Goal: Information Seeking & Learning: Learn about a topic

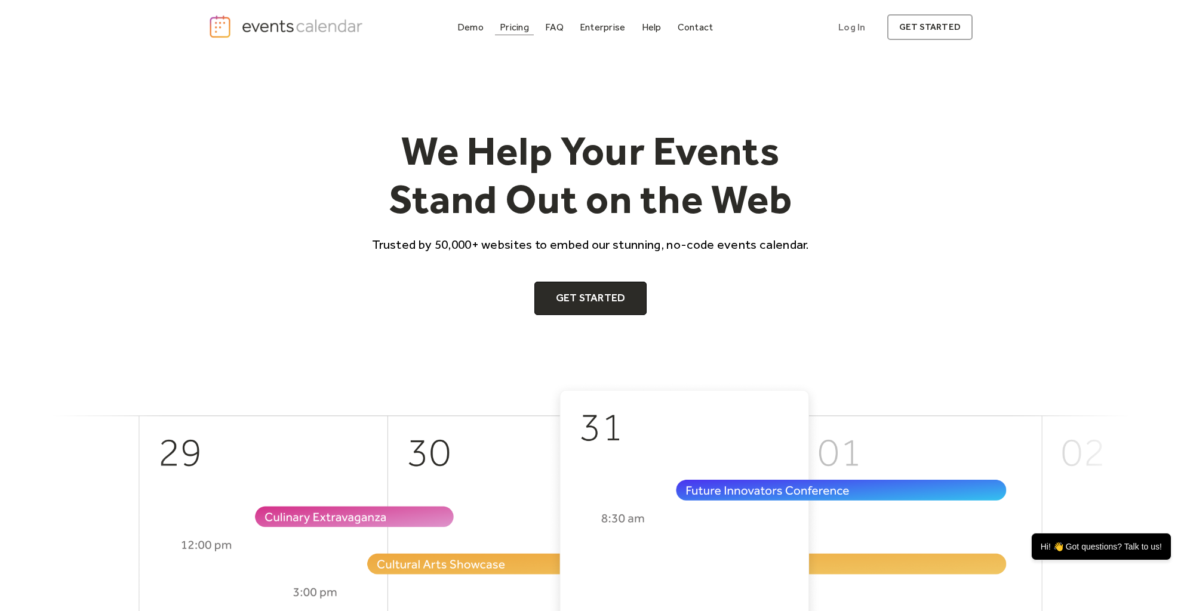
click at [511, 33] on link "Pricing" at bounding box center [514, 27] width 39 height 16
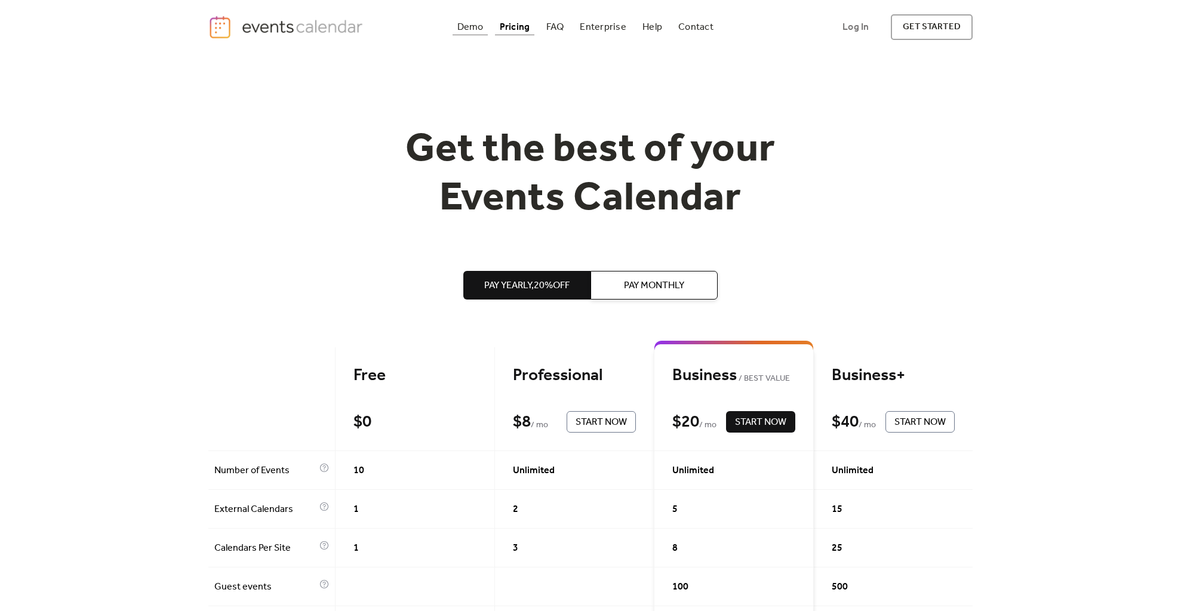
click at [477, 30] on div "Demo" at bounding box center [470, 27] width 26 height 7
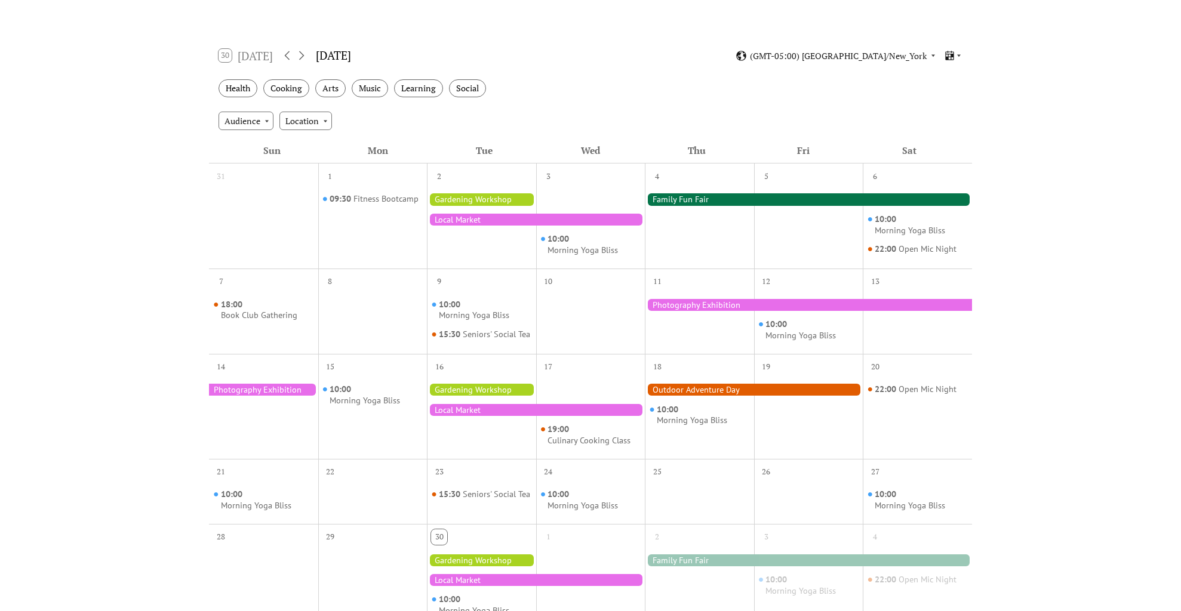
scroll to position [159, 0]
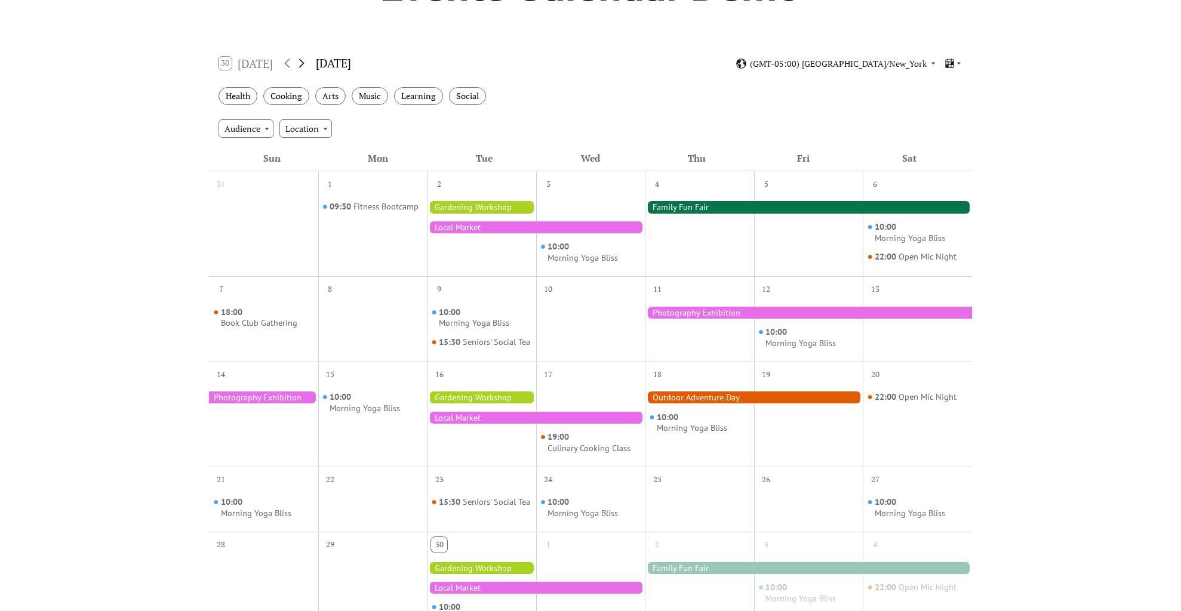
click at [304, 63] on icon at bounding box center [301, 63] width 14 height 14
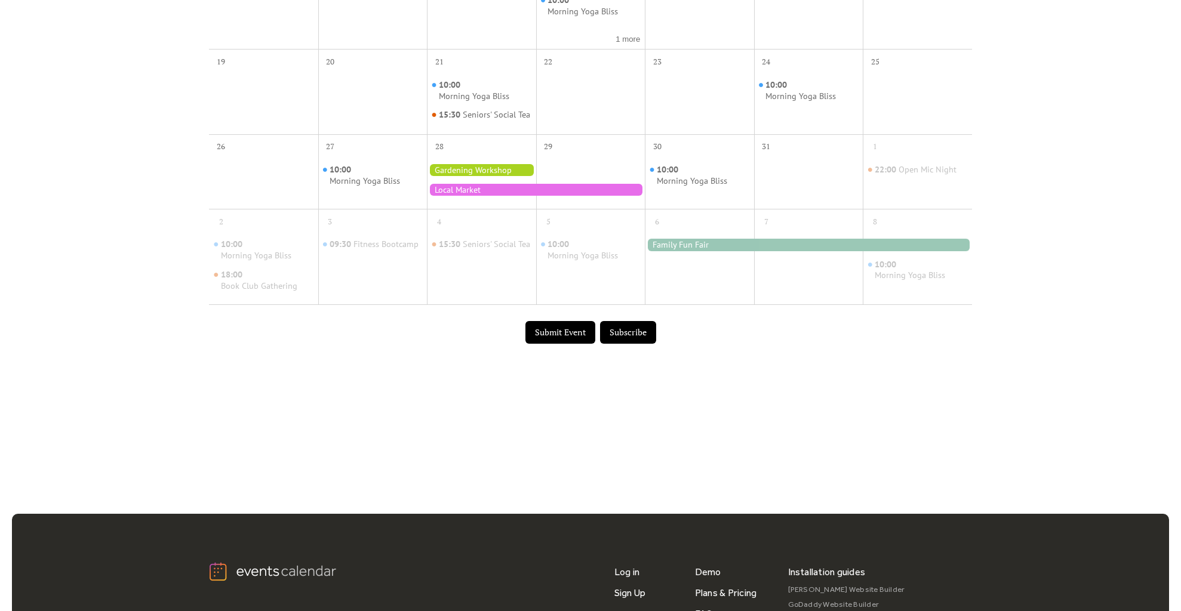
scroll to position [224, 0]
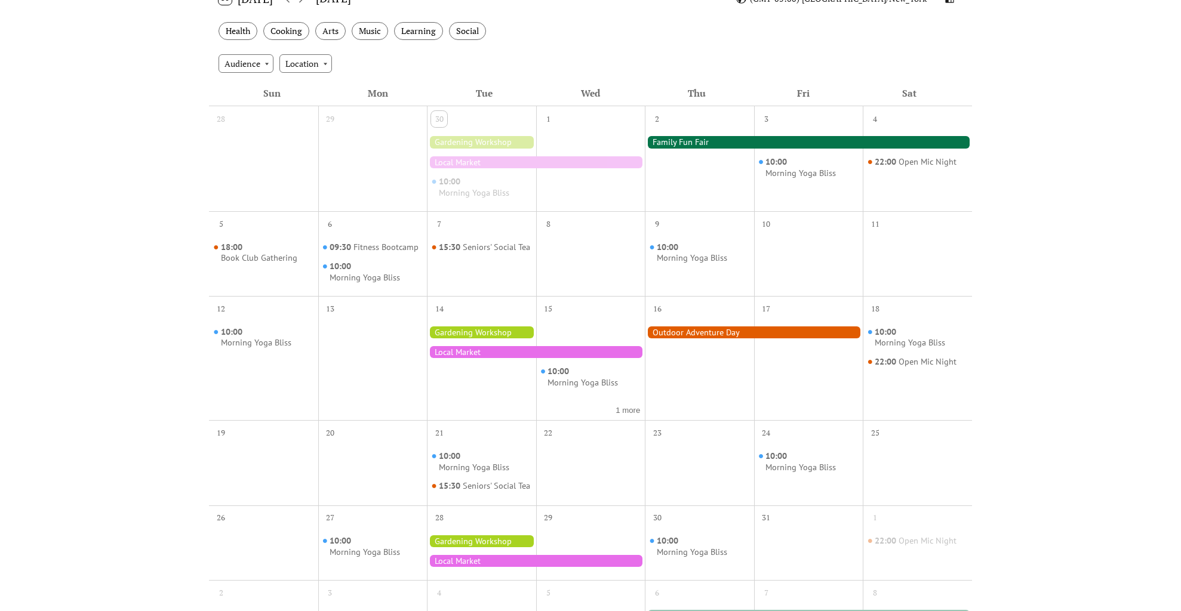
click at [466, 353] on div at bounding box center [536, 352] width 218 height 12
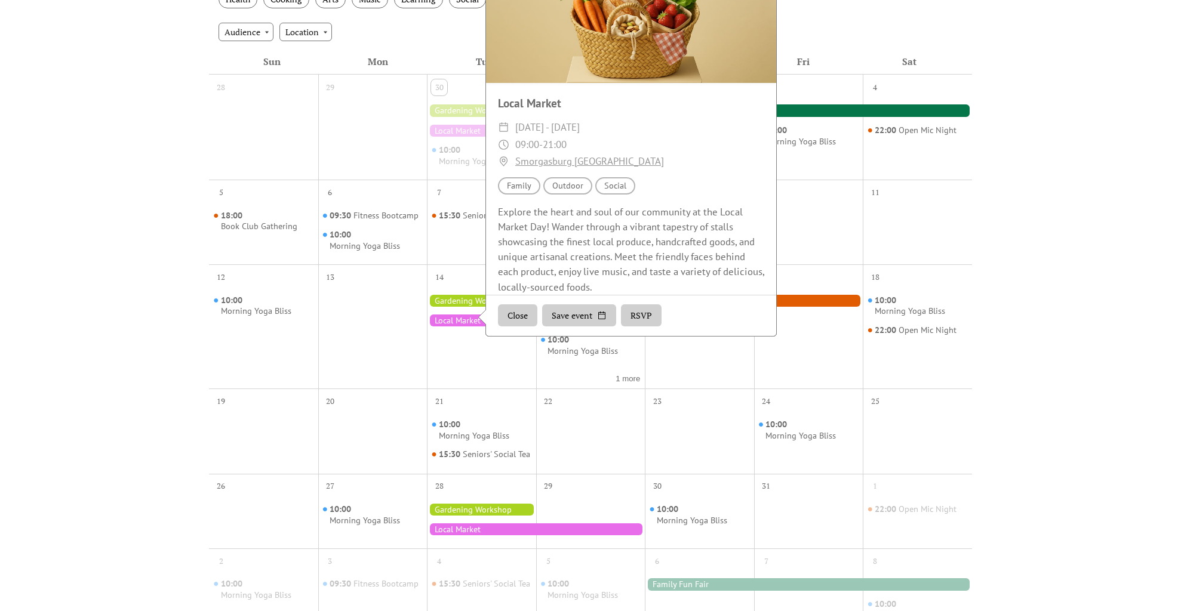
scroll to position [47, 0]
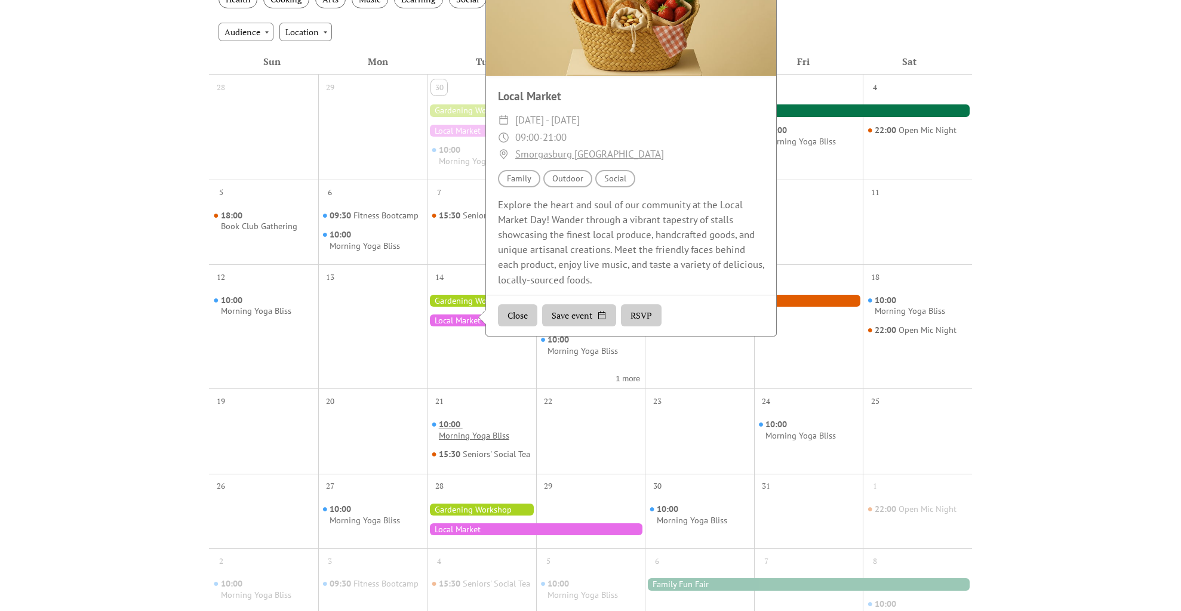
click at [463, 431] on div "Morning Yoga Bliss" at bounding box center [474, 436] width 70 height 11
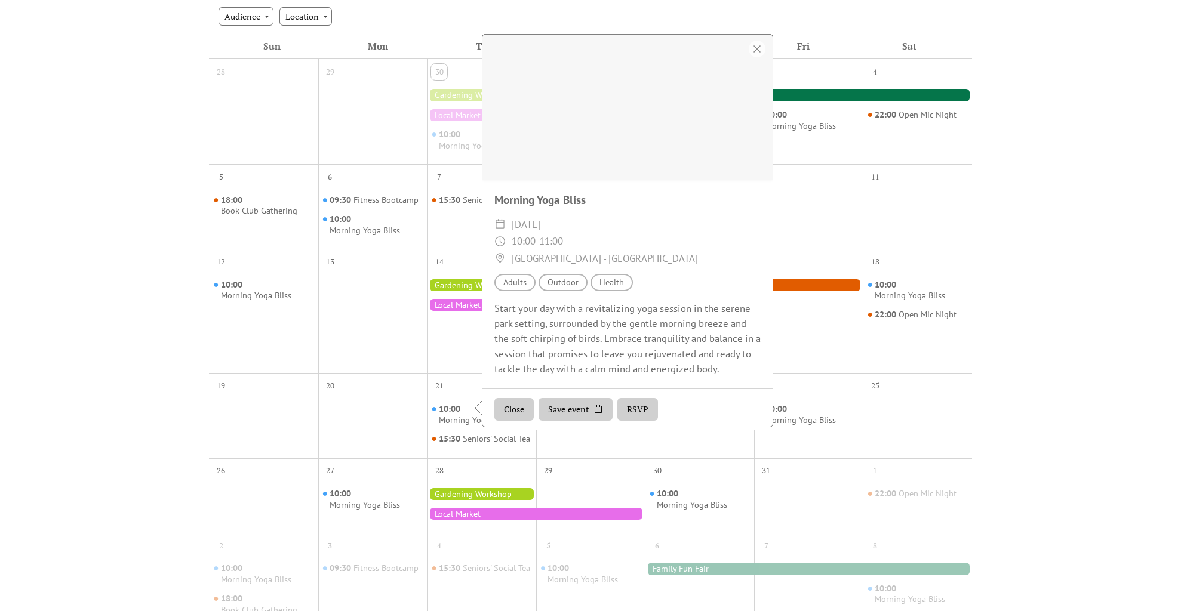
scroll to position [279, 0]
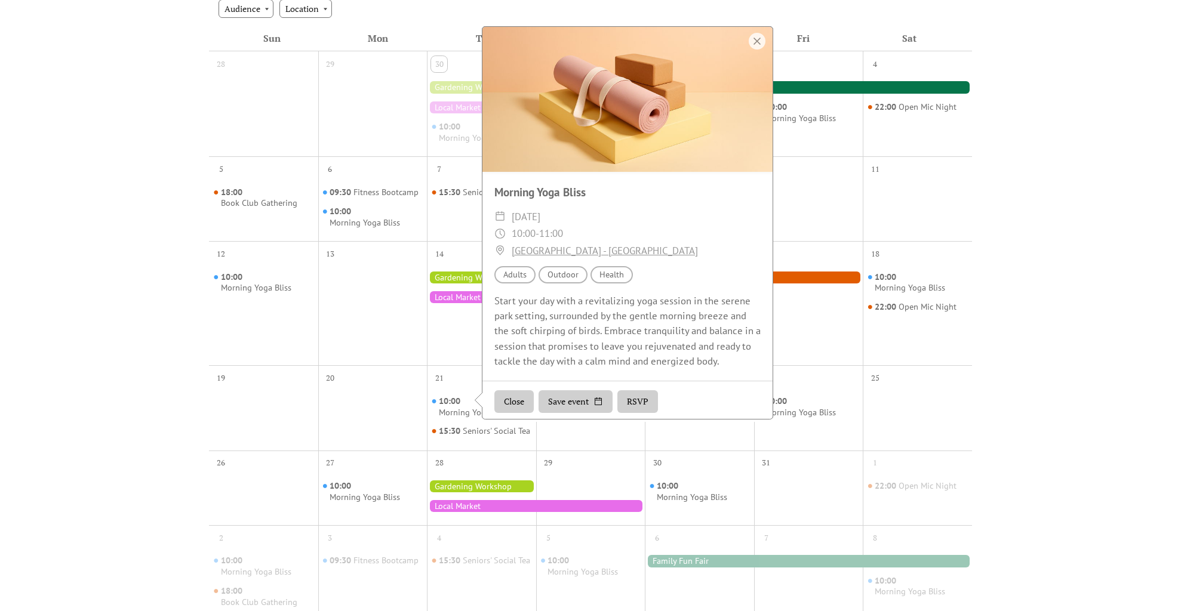
click at [634, 402] on button "RSVP" at bounding box center [637, 402] width 41 height 23
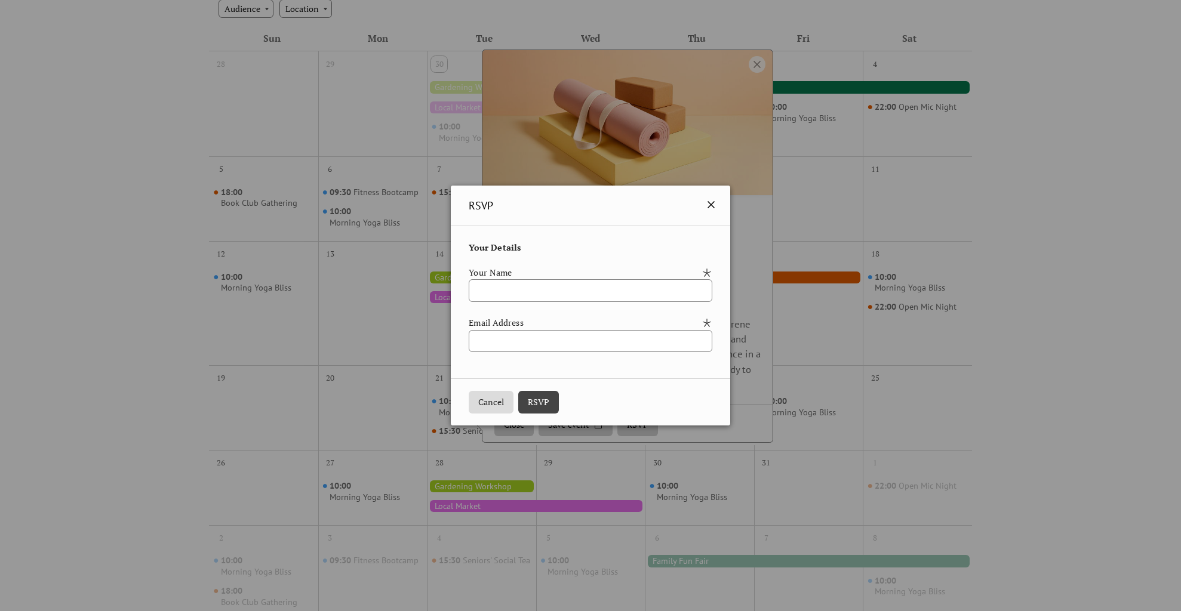
click at [718, 209] on icon at bounding box center [711, 205] width 14 height 14
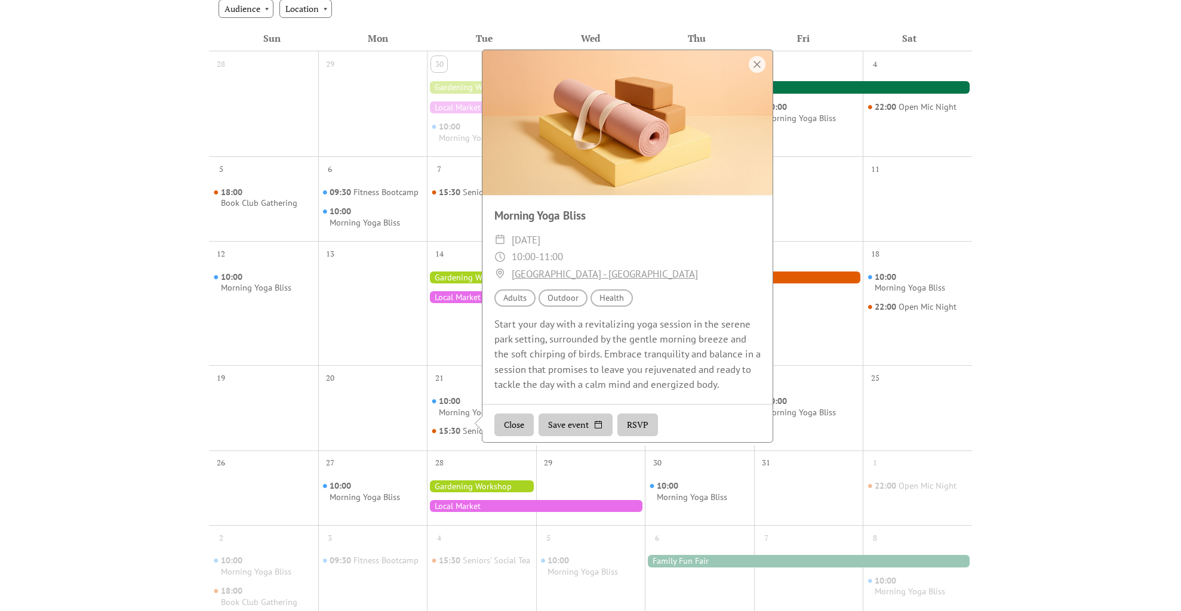
click at [505, 429] on button "Close" at bounding box center [513, 425] width 39 height 23
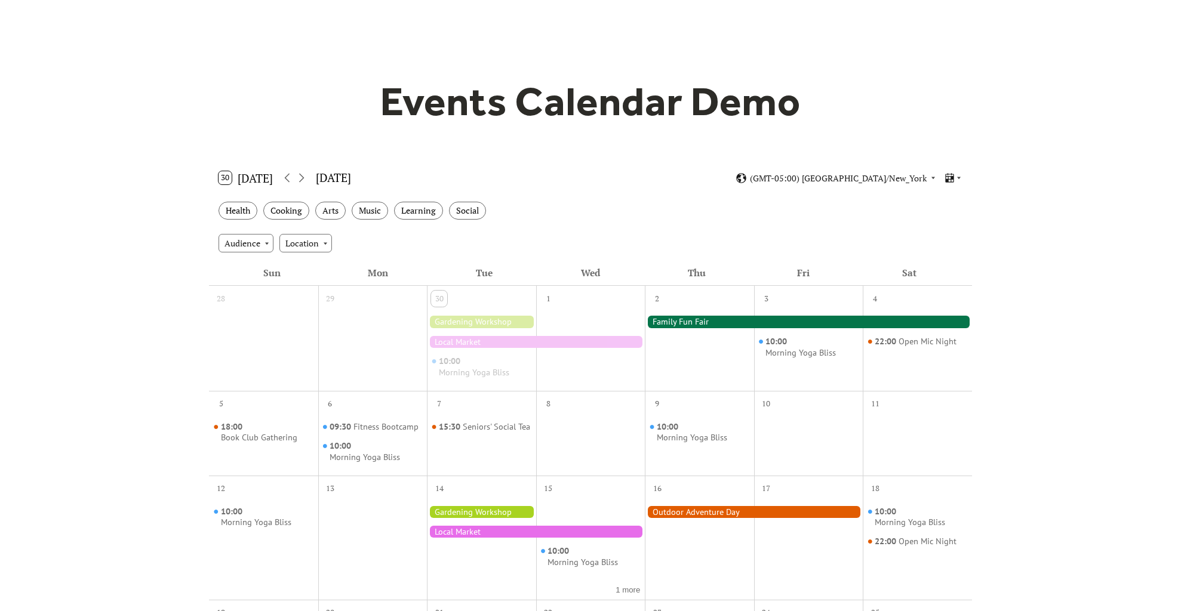
scroll to position [0, 0]
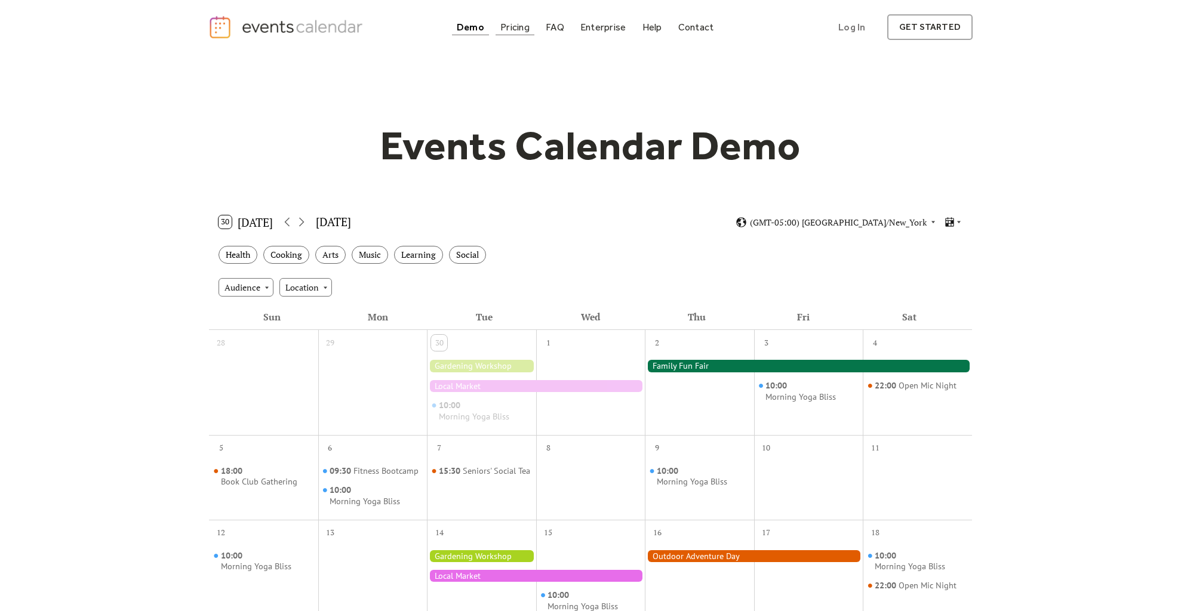
click at [511, 33] on link "Pricing" at bounding box center [515, 27] width 39 height 16
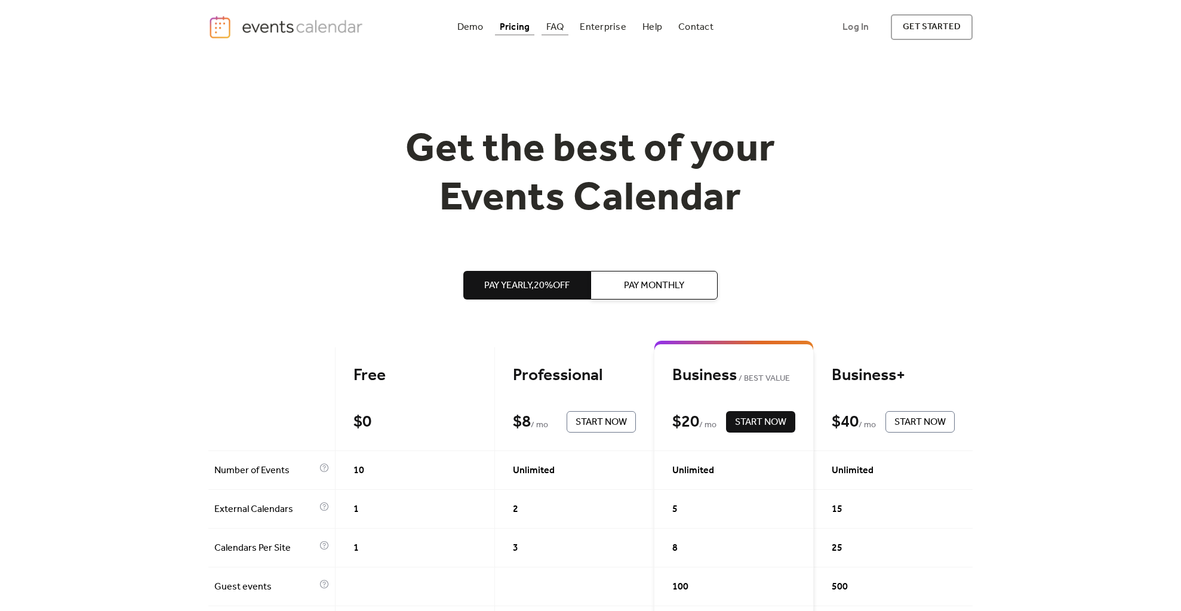
click at [558, 29] on div "FAQ" at bounding box center [555, 27] width 18 height 7
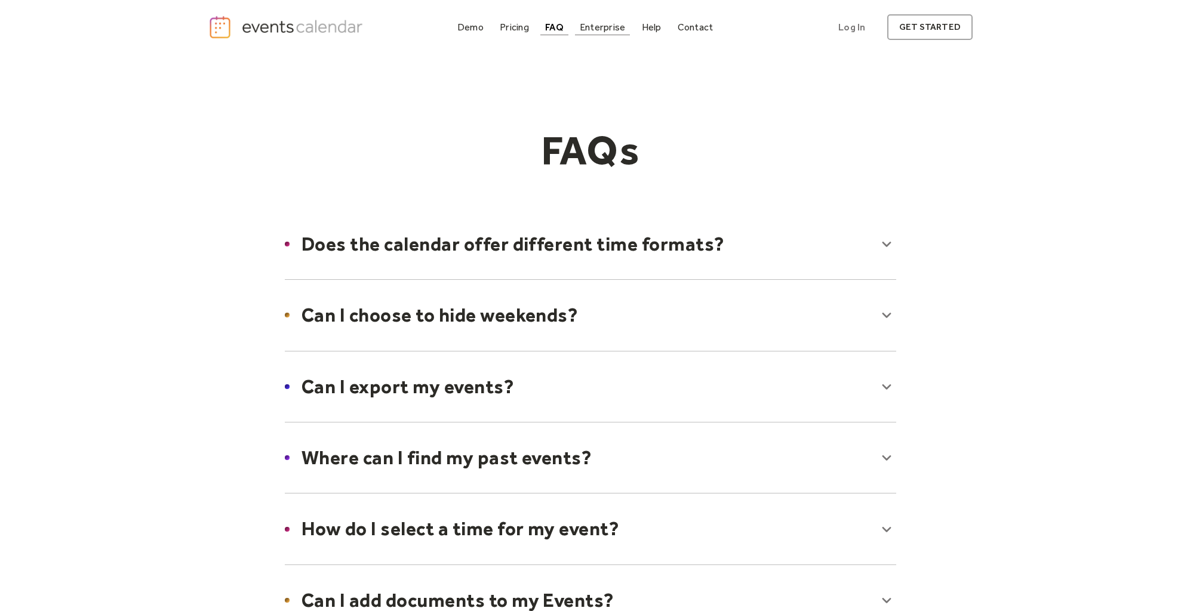
click at [605, 30] on div "Enterprise" at bounding box center [602, 27] width 45 height 7
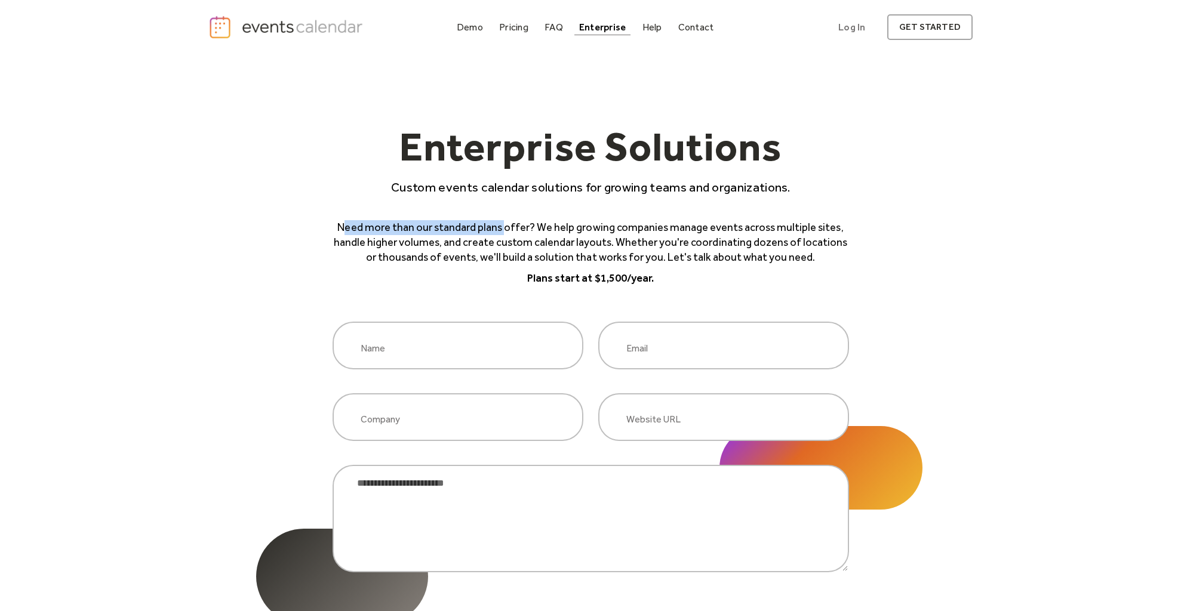
drag, startPoint x: 349, startPoint y: 225, endPoint x: 524, endPoint y: 229, distance: 175.0
click at [518, 229] on p "Need more than our standard plans offer? We help growing companies manage event…" at bounding box center [591, 242] width 517 height 45
click at [524, 229] on p "Need more than our standard plans offer? We help growing companies manage event…" at bounding box center [591, 242] width 517 height 45
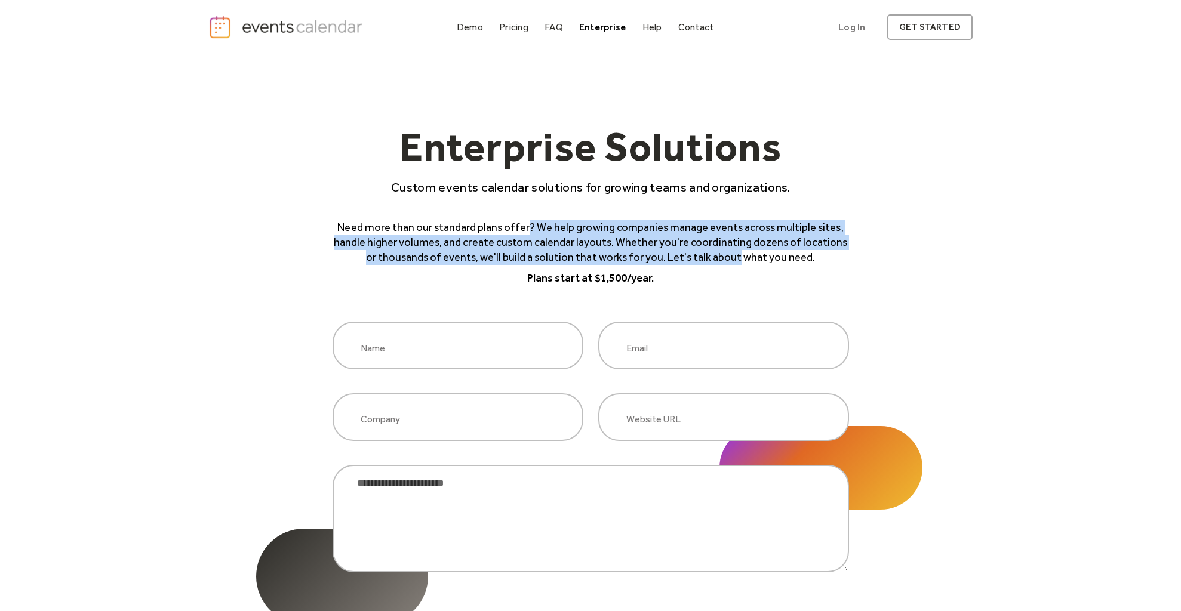
drag, startPoint x: 589, startPoint y: 232, endPoint x: 732, endPoint y: 250, distance: 144.5
click at [732, 250] on p "Need more than our standard plans offer? We help growing companies manage event…" at bounding box center [591, 242] width 517 height 45
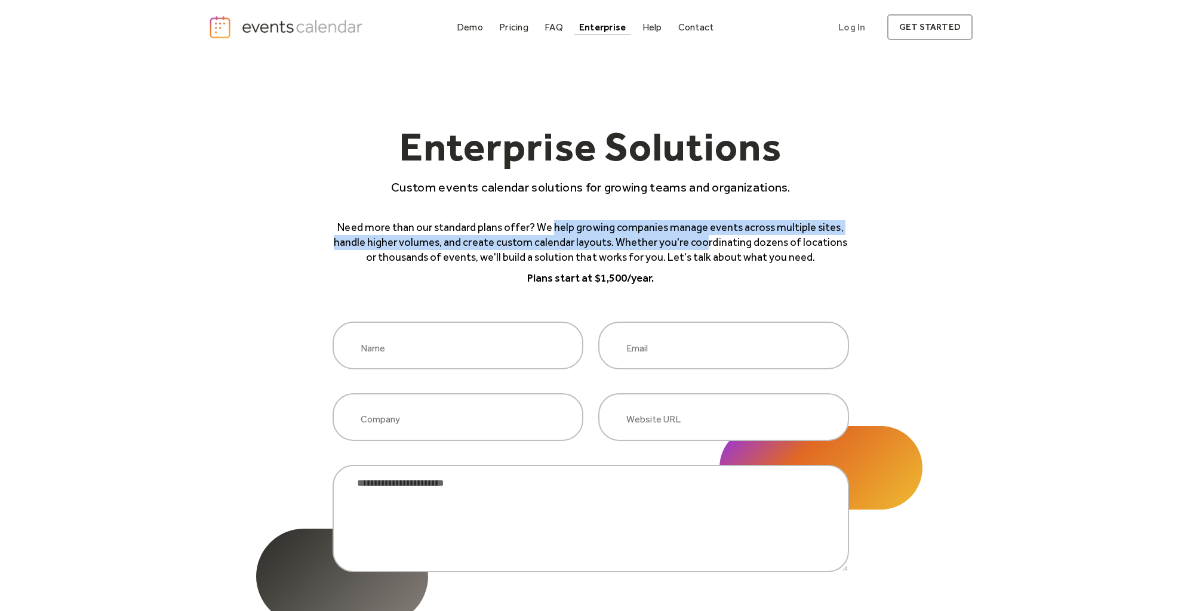
drag, startPoint x: 555, startPoint y: 226, endPoint x: 702, endPoint y: 242, distance: 147.3
click at [701, 242] on p "Need more than our standard plans offer? We help growing companies manage event…" at bounding box center [591, 242] width 517 height 45
click at [702, 242] on p "Need more than our standard plans offer? We help growing companies manage event…" at bounding box center [591, 242] width 517 height 45
drag, startPoint x: 693, startPoint y: 227, endPoint x: 769, endPoint y: 247, distance: 78.5
click at [766, 247] on p "Need more than our standard plans offer? We help growing companies manage event…" at bounding box center [591, 242] width 517 height 45
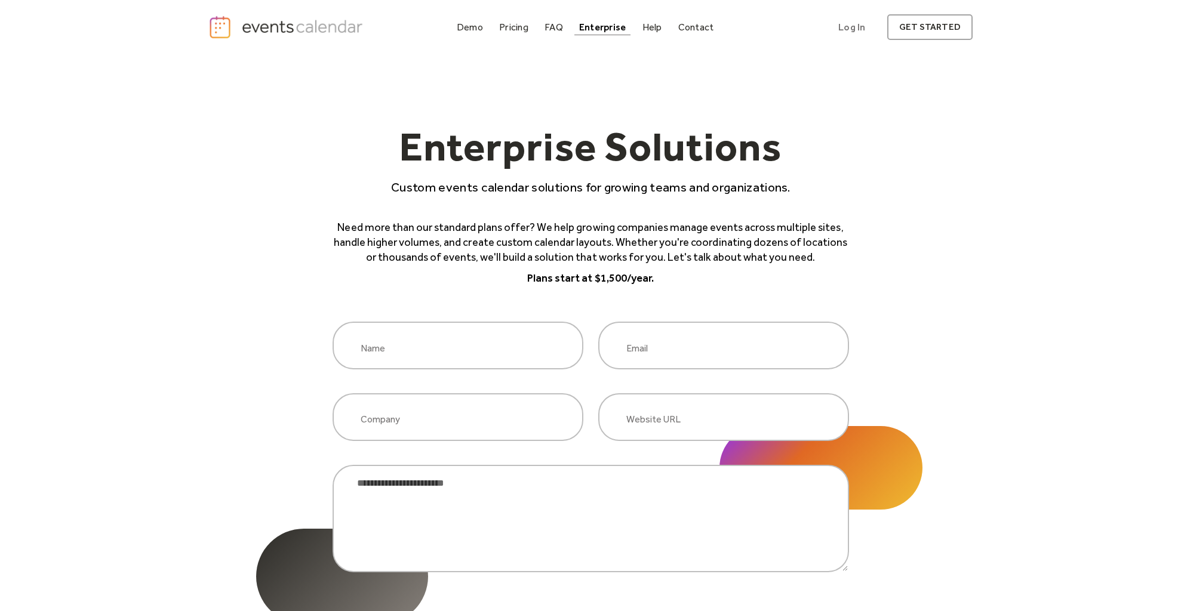
click at [769, 247] on p "Need more than our standard plans offer? We help growing companies manage event…" at bounding box center [591, 242] width 517 height 45
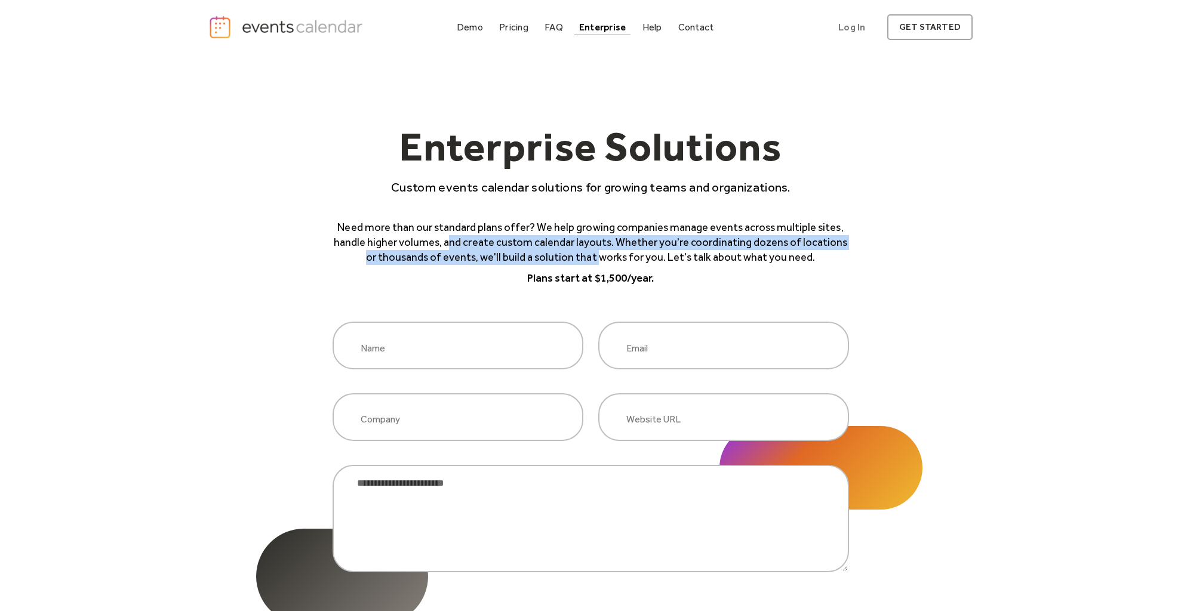
drag, startPoint x: 464, startPoint y: 242, endPoint x: 594, endPoint y: 252, distance: 130.6
click at [594, 252] on p "Need more than our standard plans offer? We help growing companies manage event…" at bounding box center [591, 242] width 517 height 45
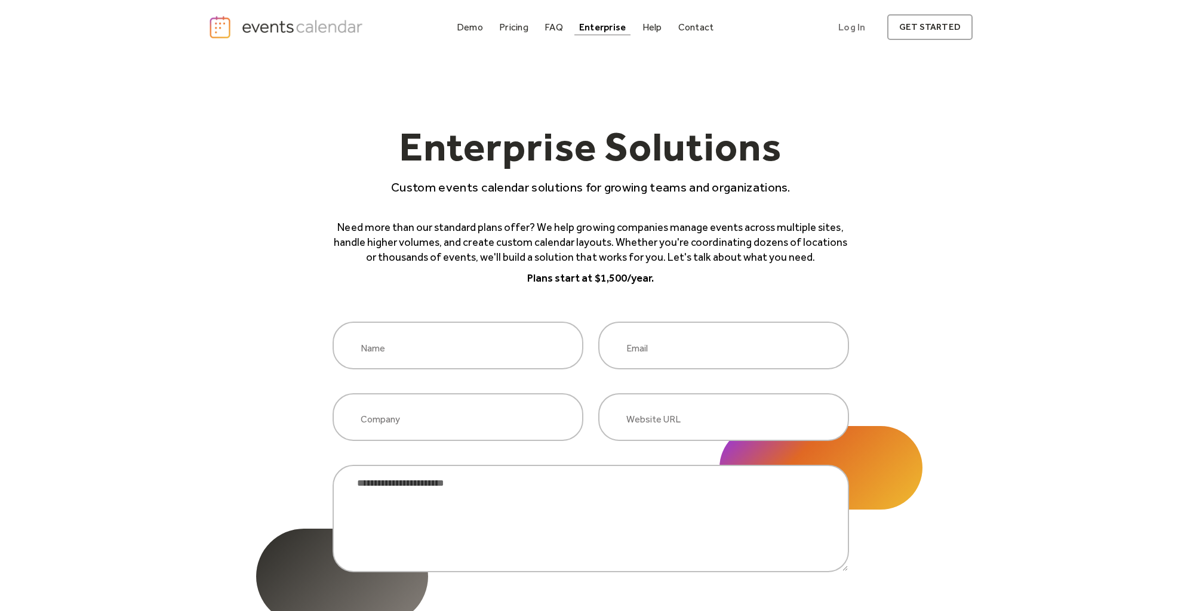
click at [597, 251] on p "Need more than our standard plans offer? We help growing companies manage event…" at bounding box center [591, 242] width 517 height 45
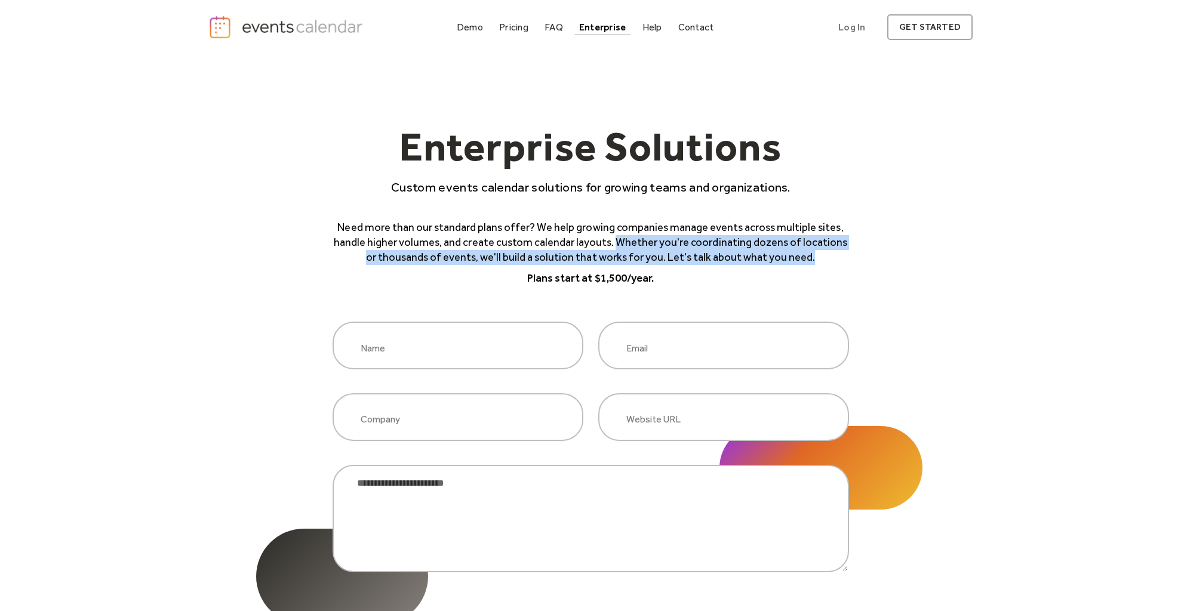
drag, startPoint x: 625, startPoint y: 244, endPoint x: 807, endPoint y: 258, distance: 182.7
click at [807, 258] on p "Need more than our standard plans offer? We help growing companies manage event…" at bounding box center [591, 242] width 517 height 45
click at [809, 258] on p "Need more than our standard plans offer? We help growing companies manage event…" at bounding box center [591, 242] width 517 height 45
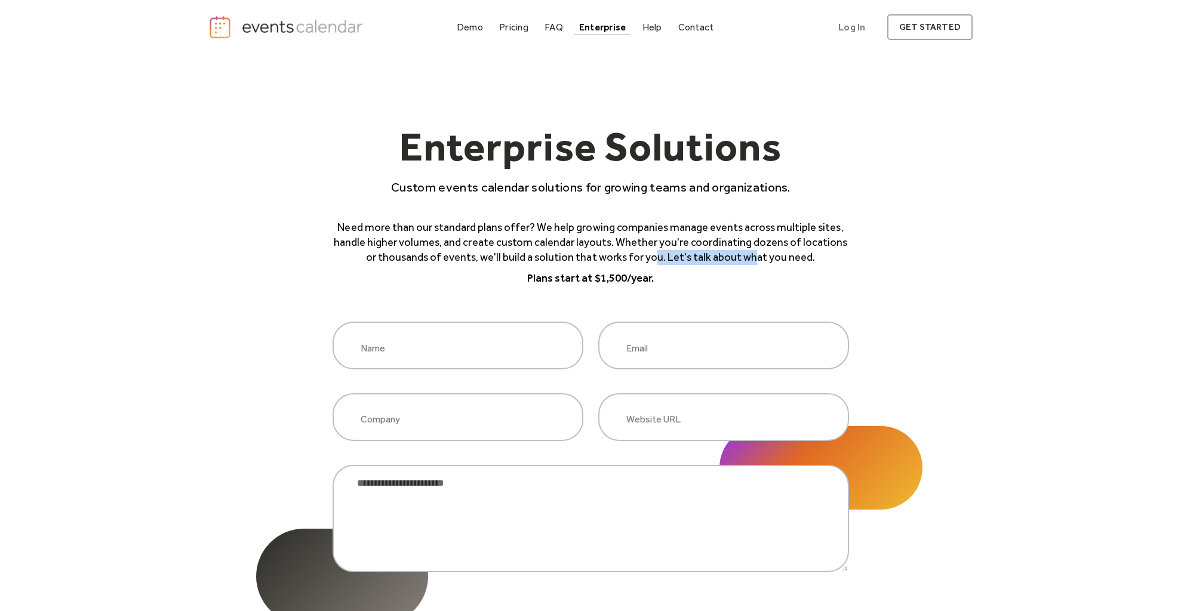
drag, startPoint x: 646, startPoint y: 256, endPoint x: 755, endPoint y: 259, distance: 109.3
click at [752, 260] on p "Need more than our standard plans offer? We help growing companies manage event…" at bounding box center [591, 242] width 517 height 45
drag, startPoint x: 782, startPoint y: 255, endPoint x: 788, endPoint y: 256, distance: 6.7
click at [784, 256] on p "Need more than our standard plans offer? We help growing companies manage event…" at bounding box center [591, 242] width 517 height 45
click at [654, 33] on link "Help" at bounding box center [652, 27] width 29 height 16
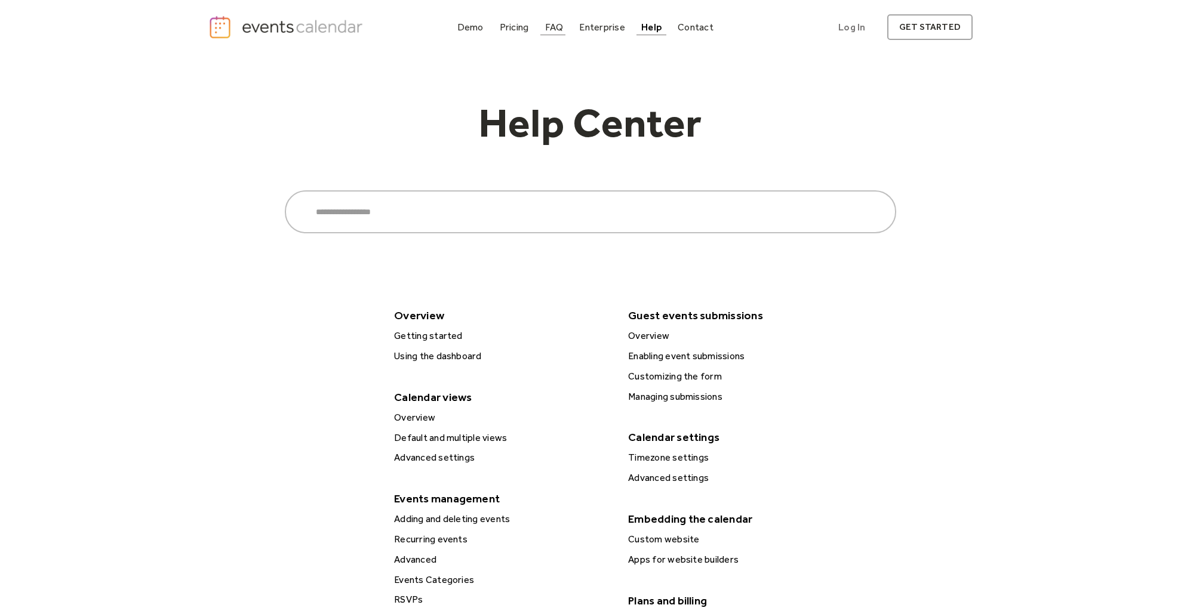
click at [554, 25] on div "FAQ" at bounding box center [554, 27] width 19 height 7
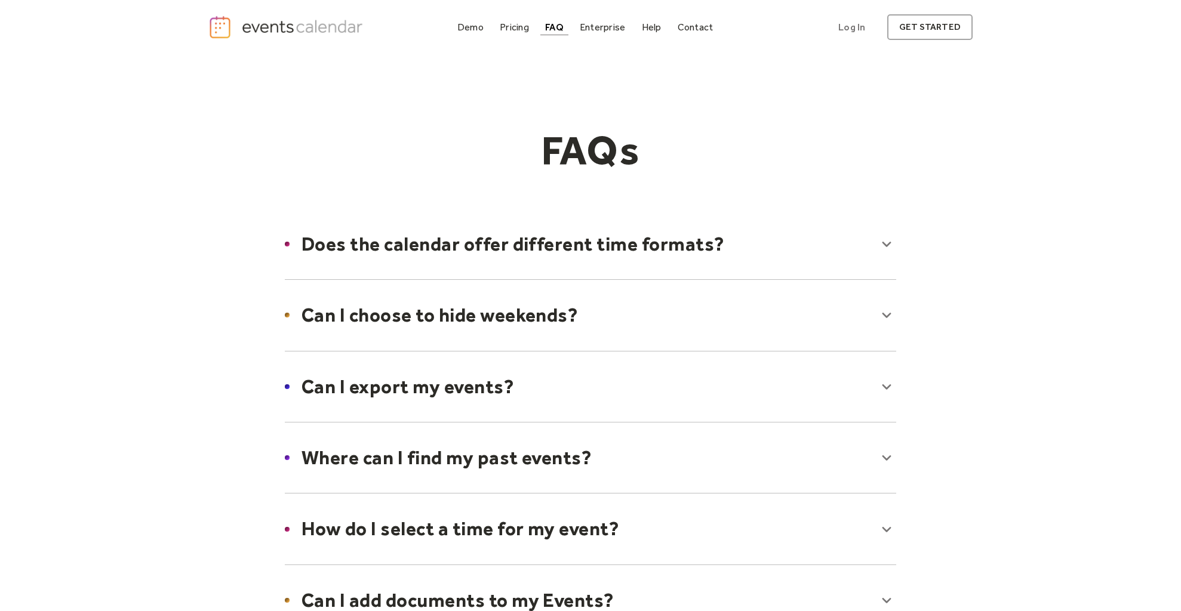
click at [884, 247] on div at bounding box center [590, 244] width 635 height 73
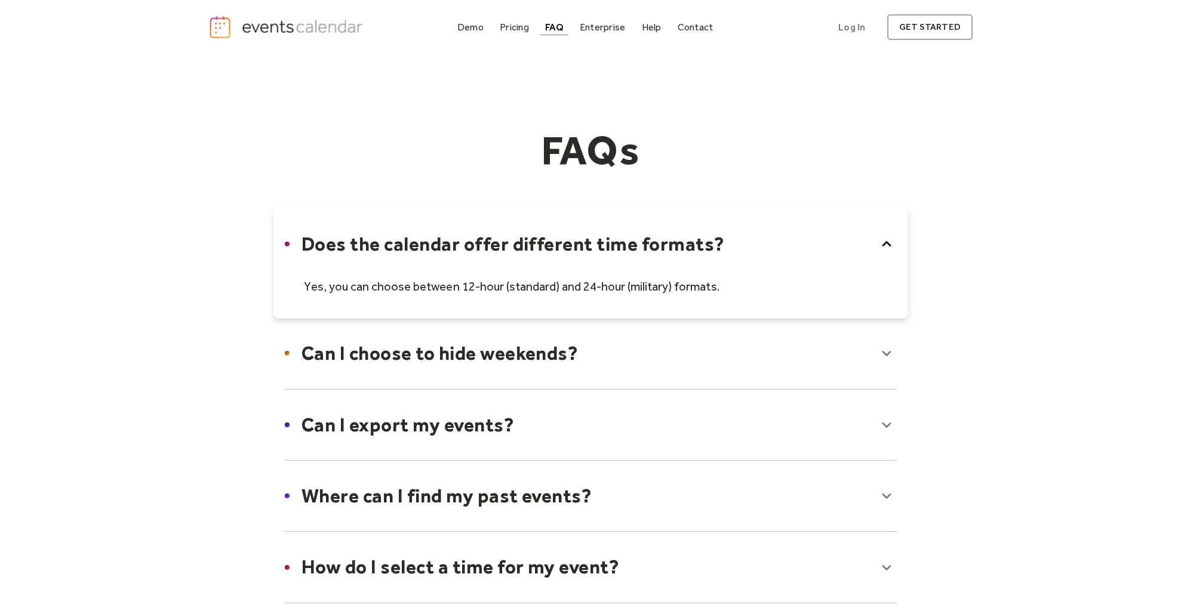
click at [884, 247] on icon at bounding box center [886, 244] width 19 height 19
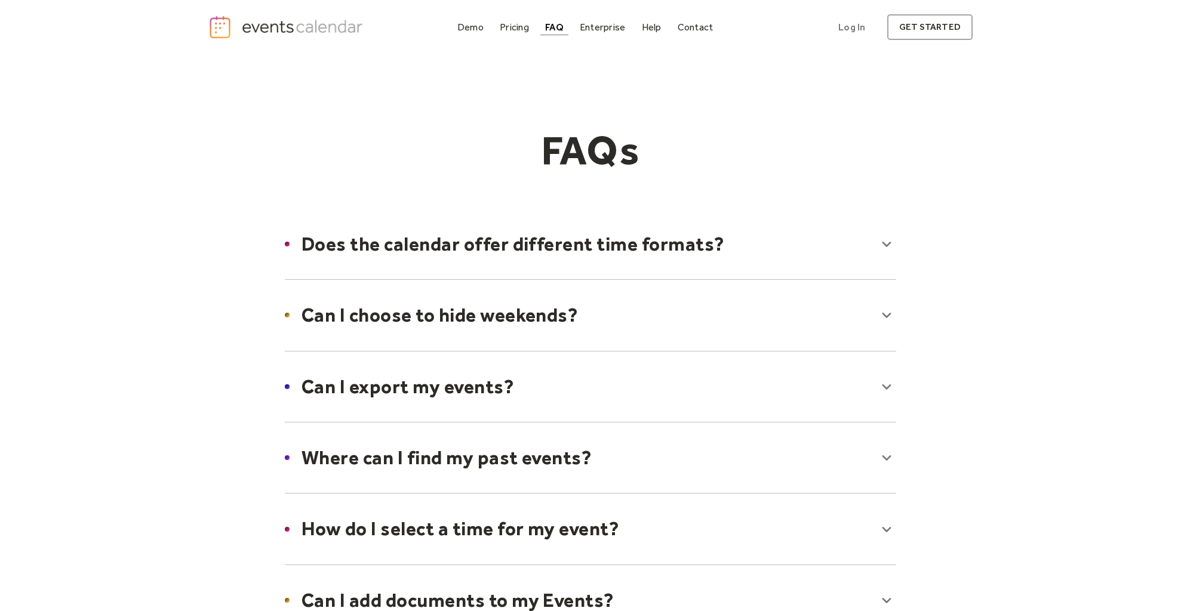
click at [884, 315] on div at bounding box center [590, 315] width 635 height 73
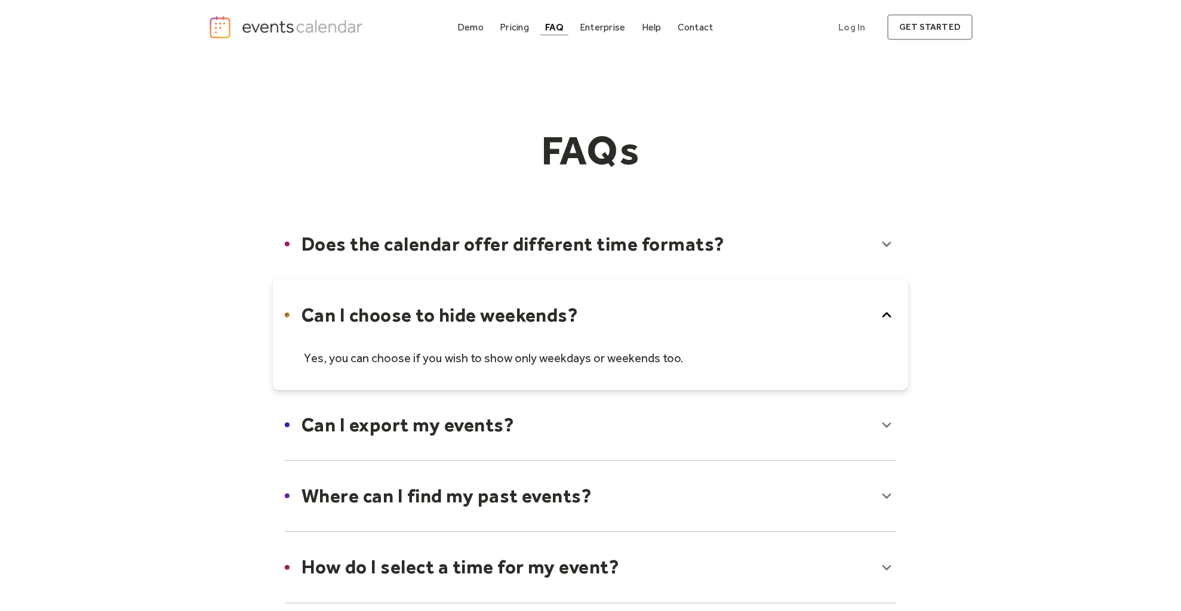
click at [884, 315] on icon at bounding box center [887, 315] width 9 height 5
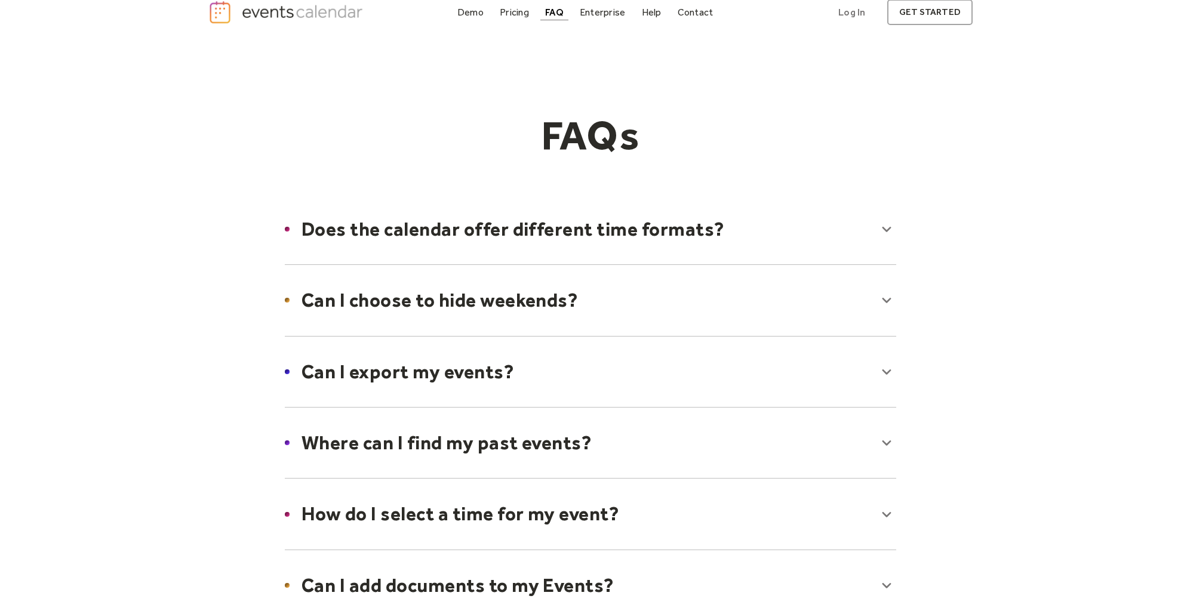
scroll to position [23, 0]
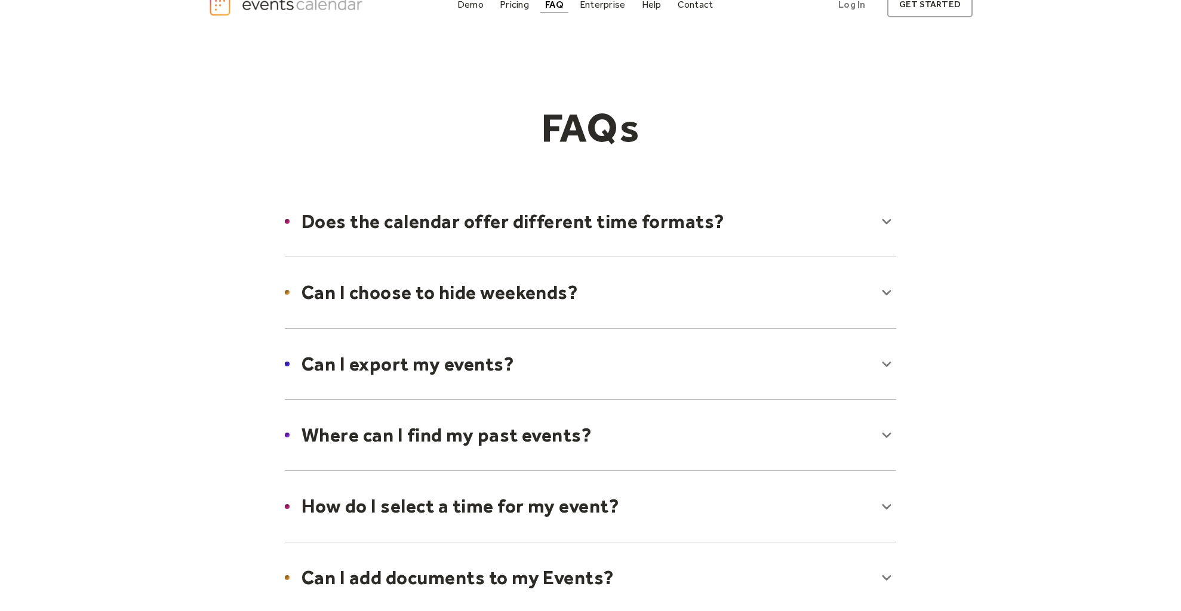
click at [890, 366] on div at bounding box center [590, 364] width 635 height 73
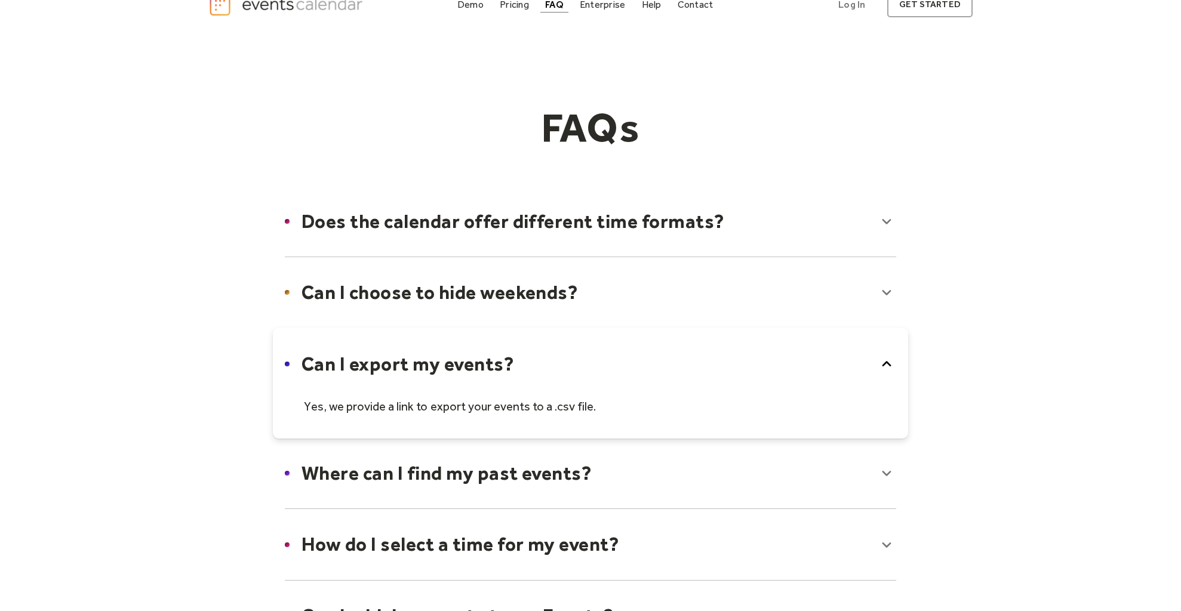
click at [889, 366] on icon at bounding box center [886, 364] width 19 height 19
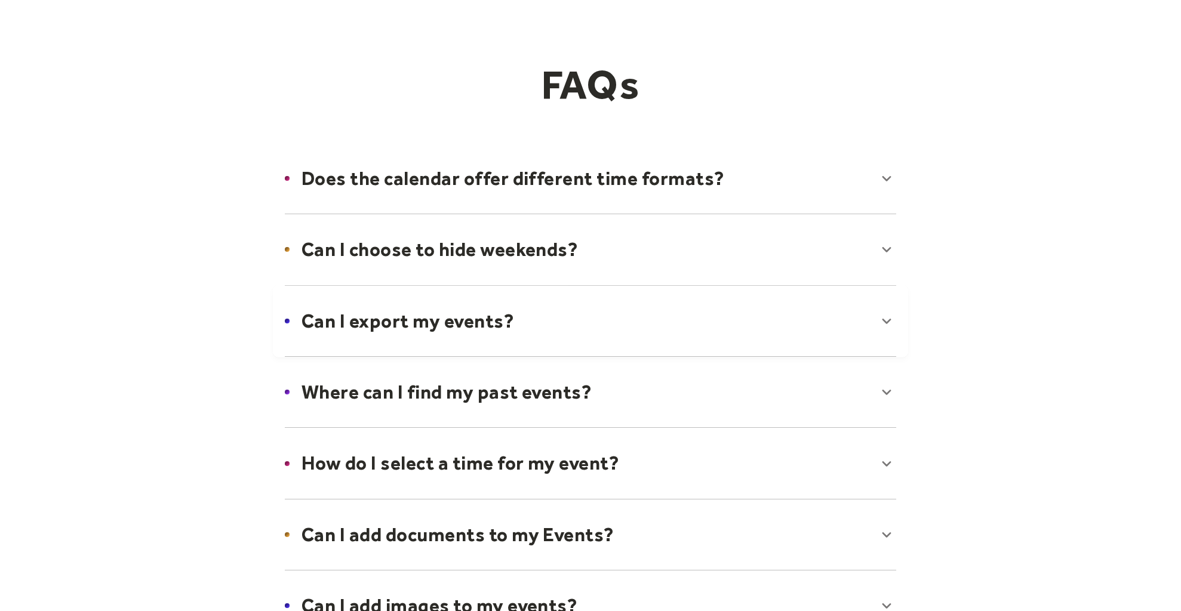
scroll to position [119, 0]
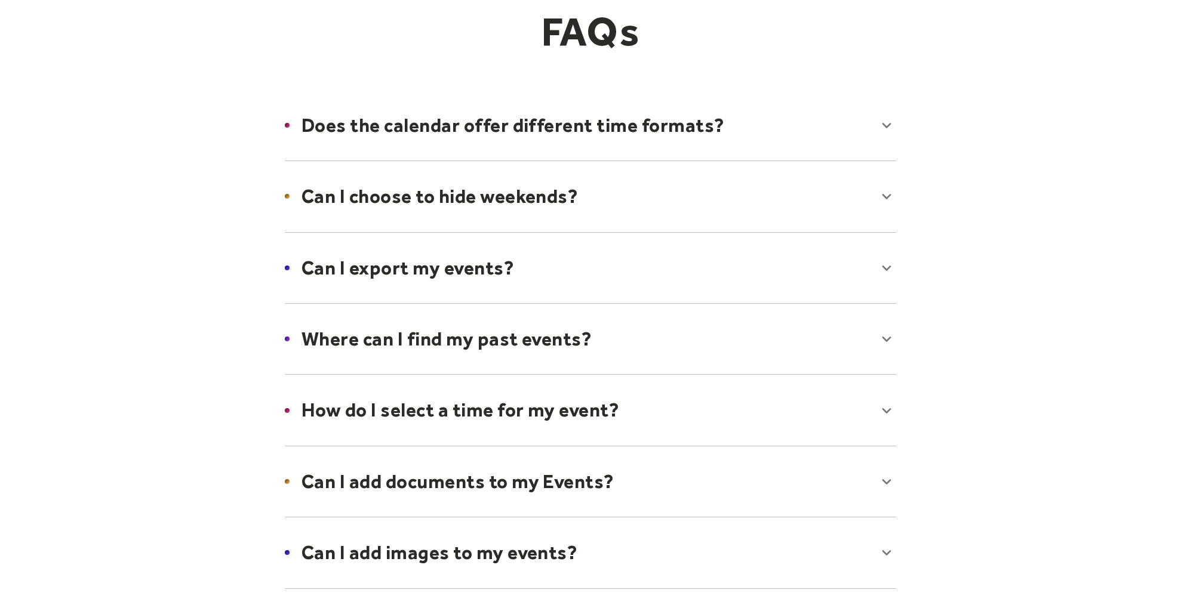
click at [888, 343] on div at bounding box center [590, 339] width 635 height 73
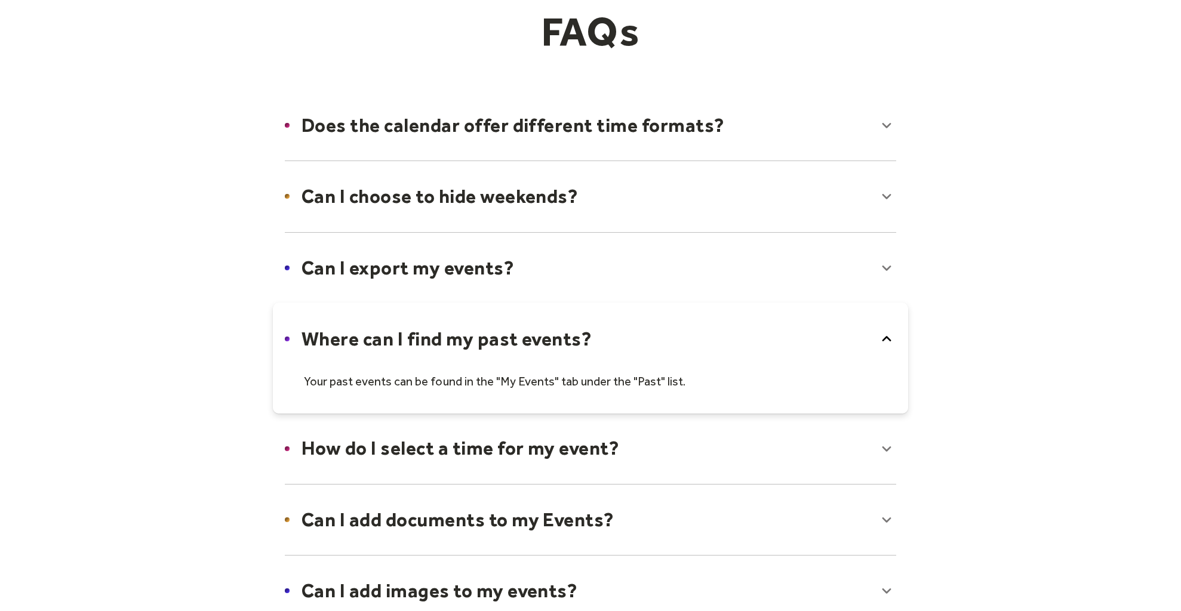
click at [888, 343] on icon at bounding box center [886, 339] width 19 height 19
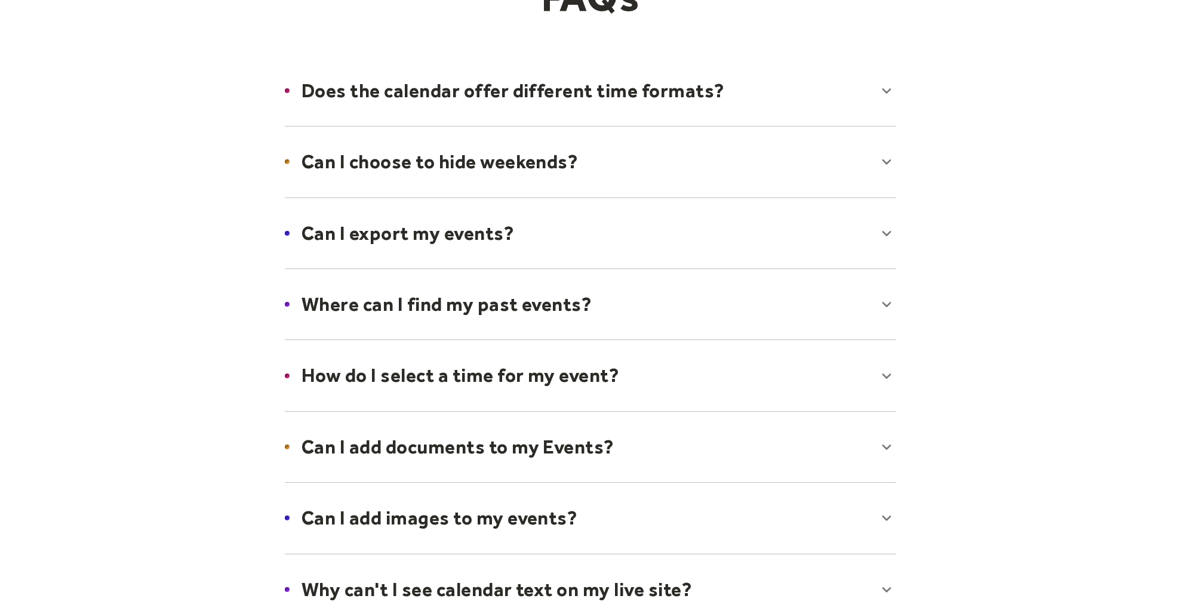
scroll to position [186, 0]
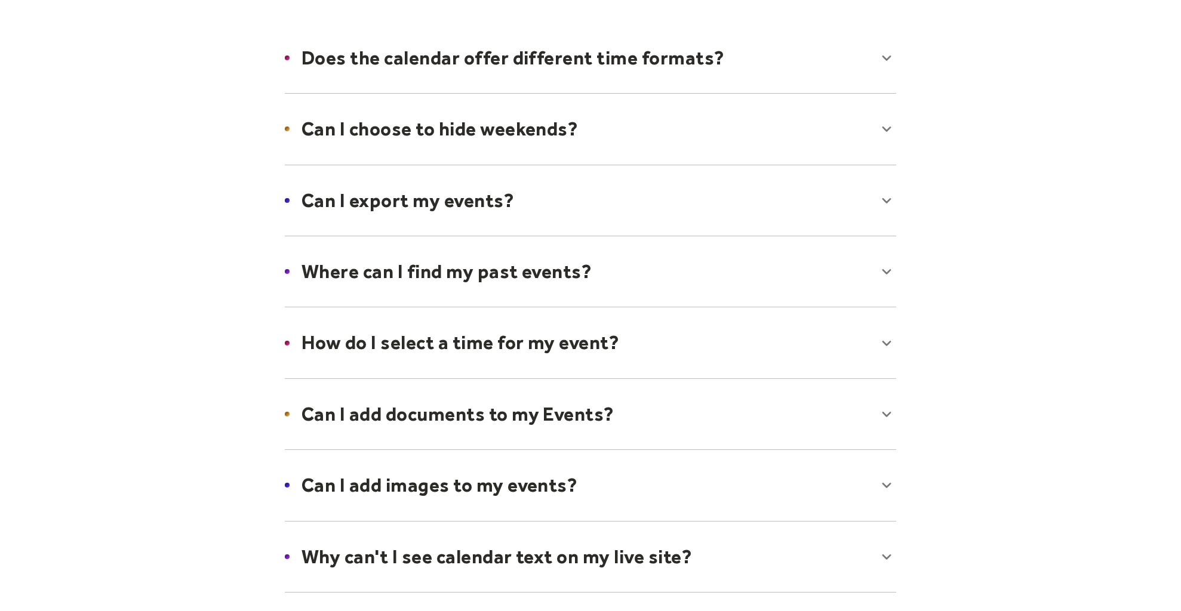
click at [883, 343] on div at bounding box center [590, 342] width 635 height 73
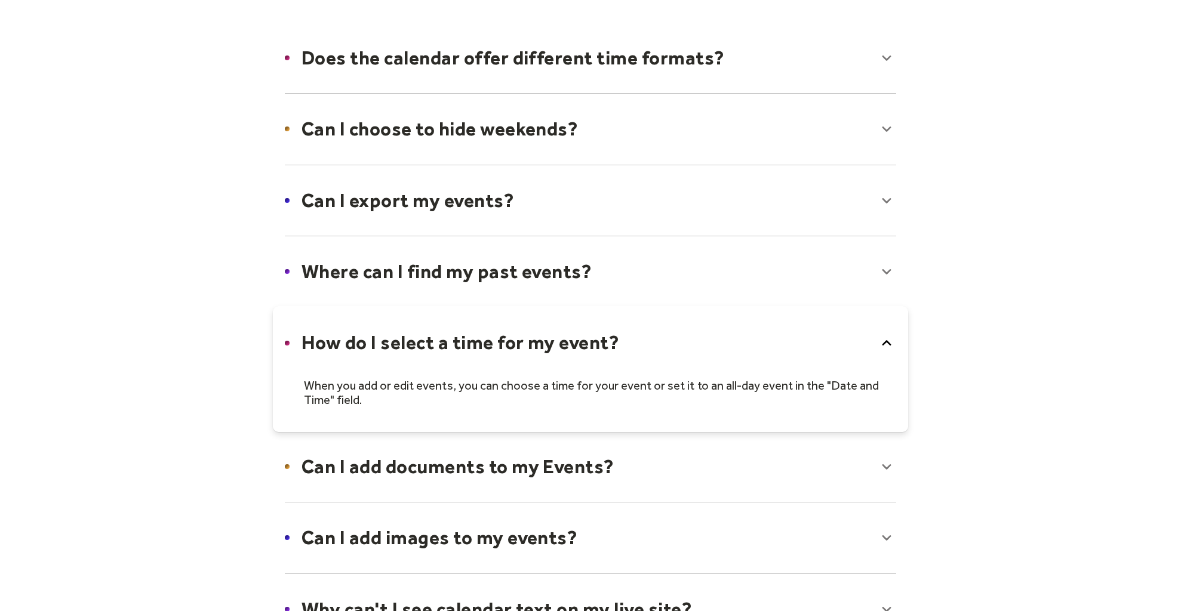
click at [883, 343] on icon at bounding box center [887, 342] width 9 height 5
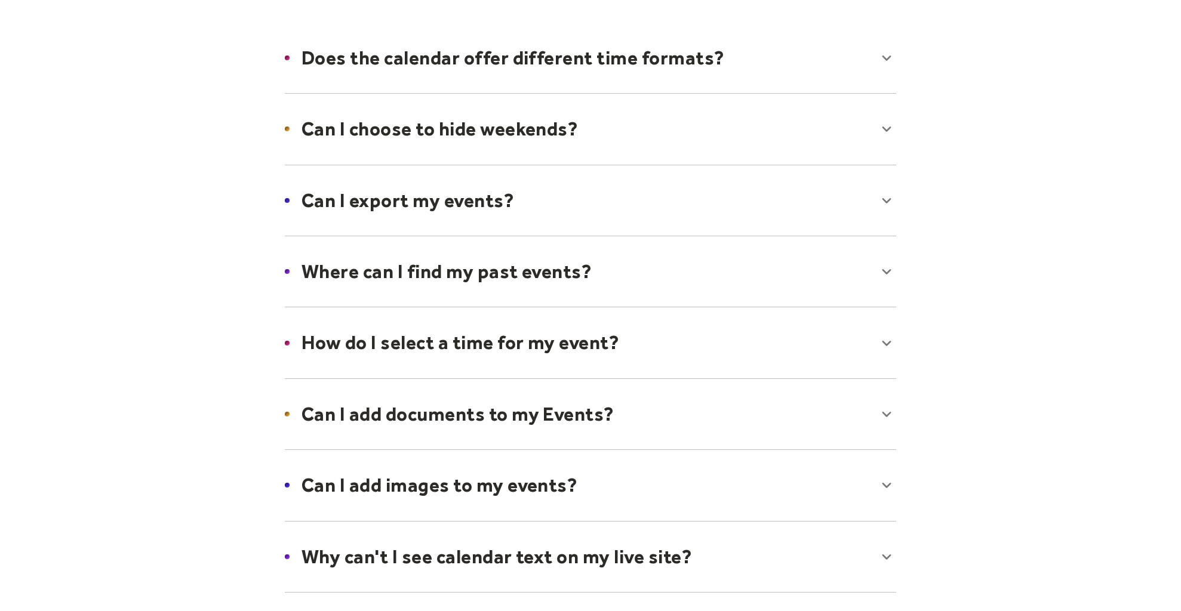
click at [885, 411] on div at bounding box center [590, 414] width 635 height 73
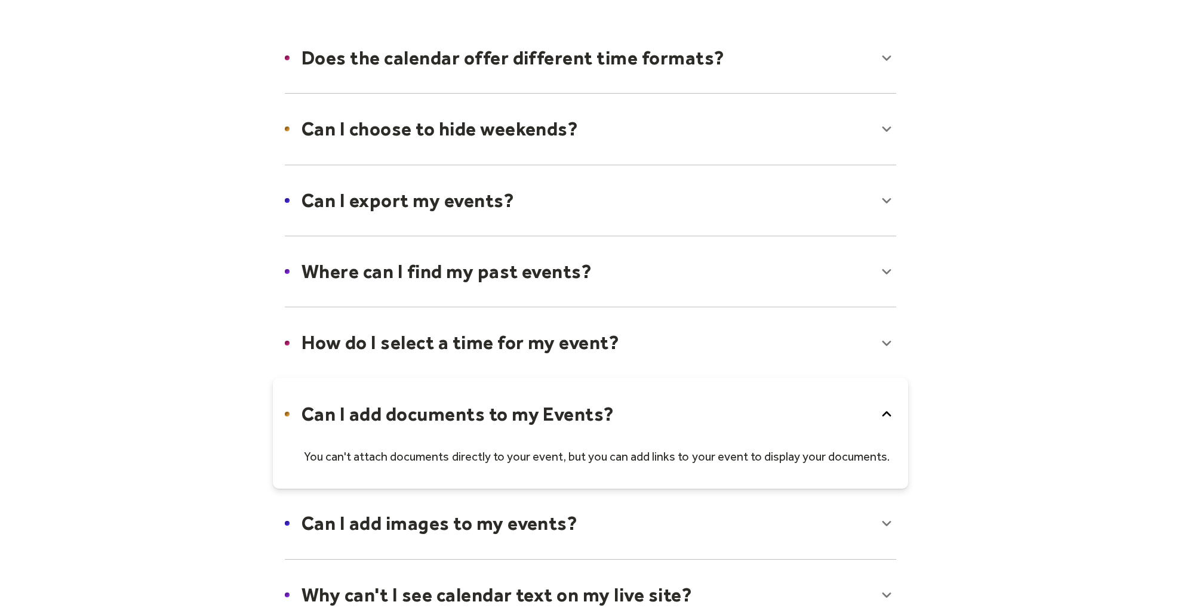
click at [880, 416] on icon at bounding box center [886, 414] width 19 height 19
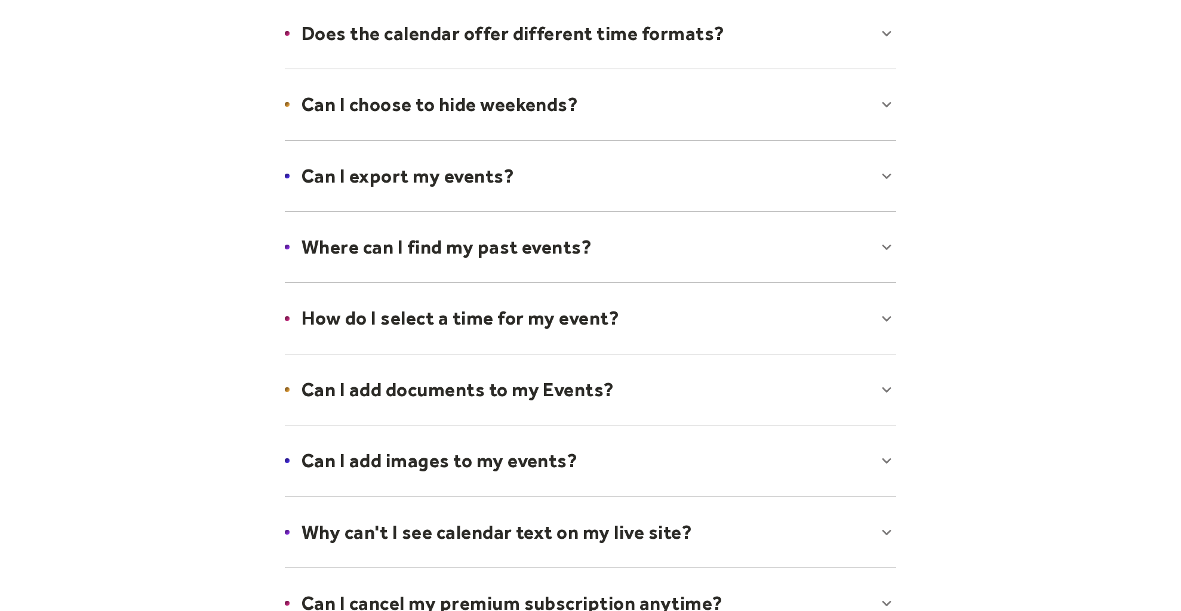
scroll to position [336, 0]
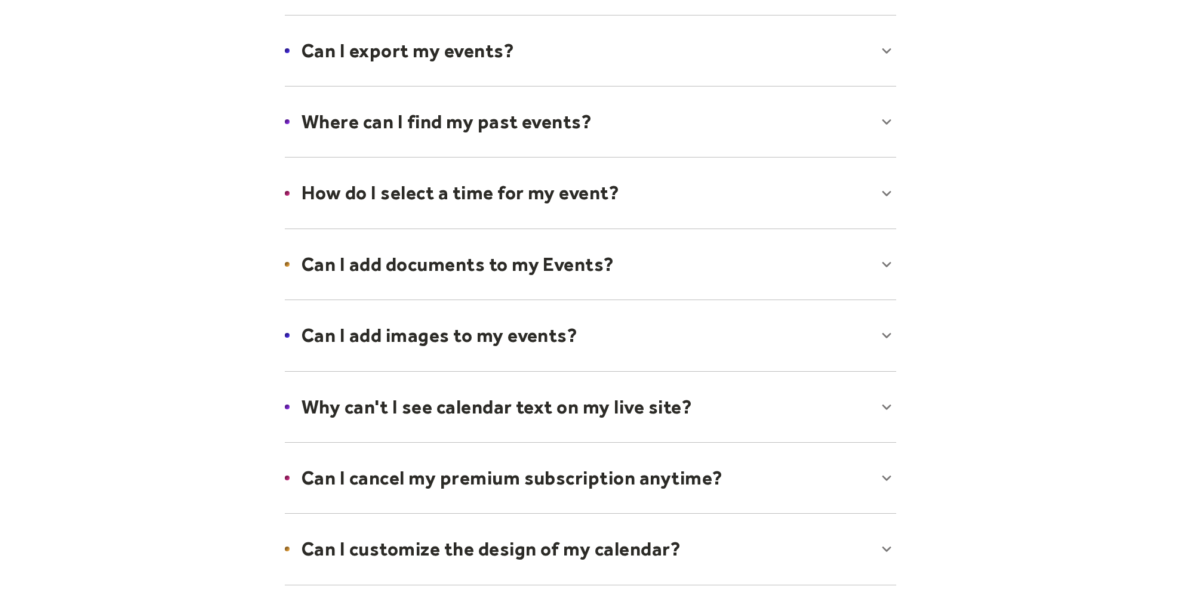
click at [887, 338] on div at bounding box center [590, 335] width 635 height 73
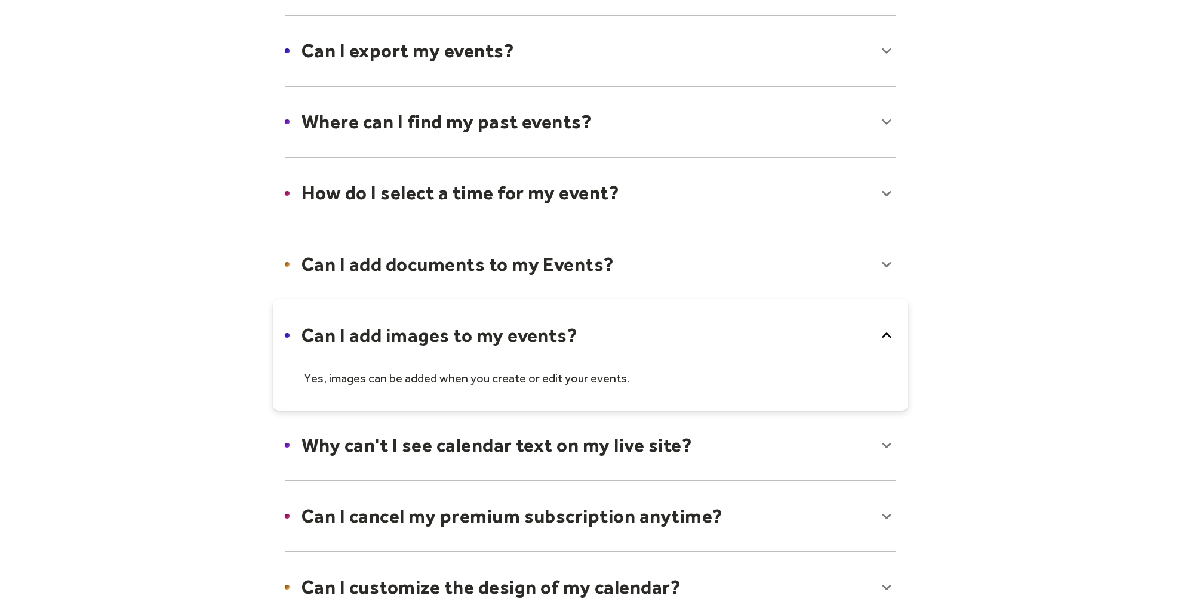
click at [887, 338] on icon at bounding box center [886, 335] width 19 height 19
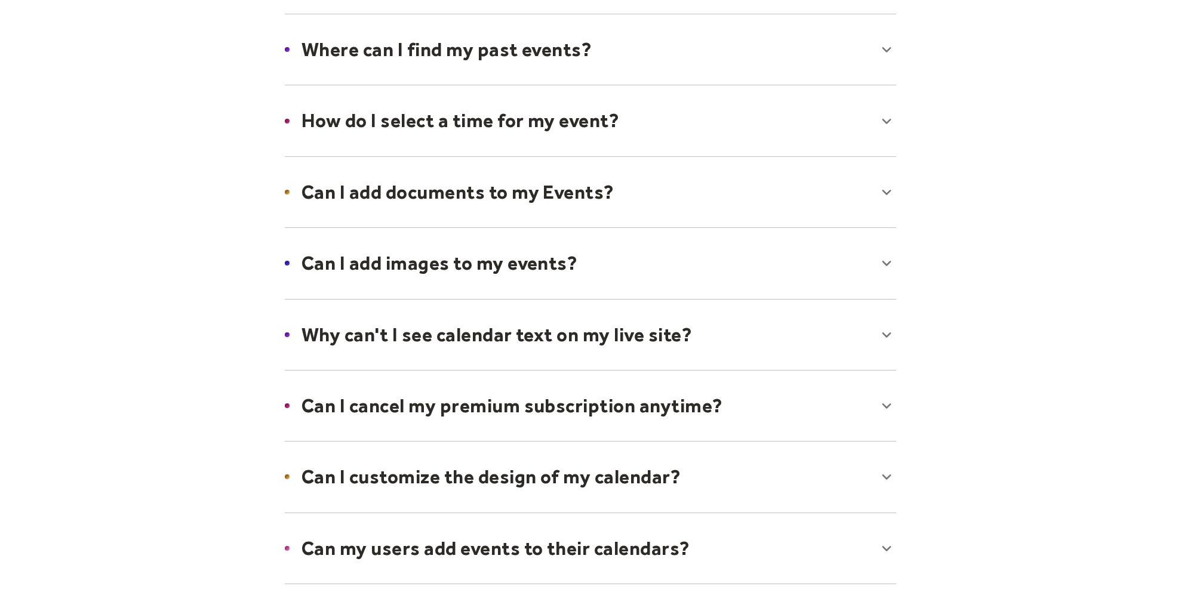
scroll to position [416, 0]
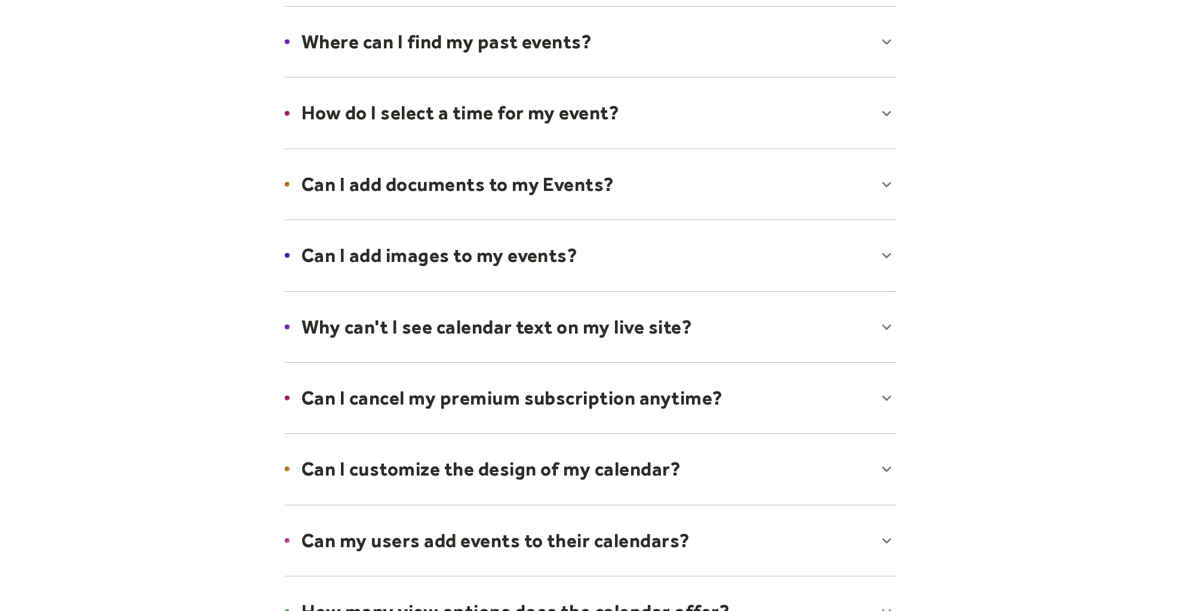
click at [888, 325] on div at bounding box center [590, 327] width 635 height 73
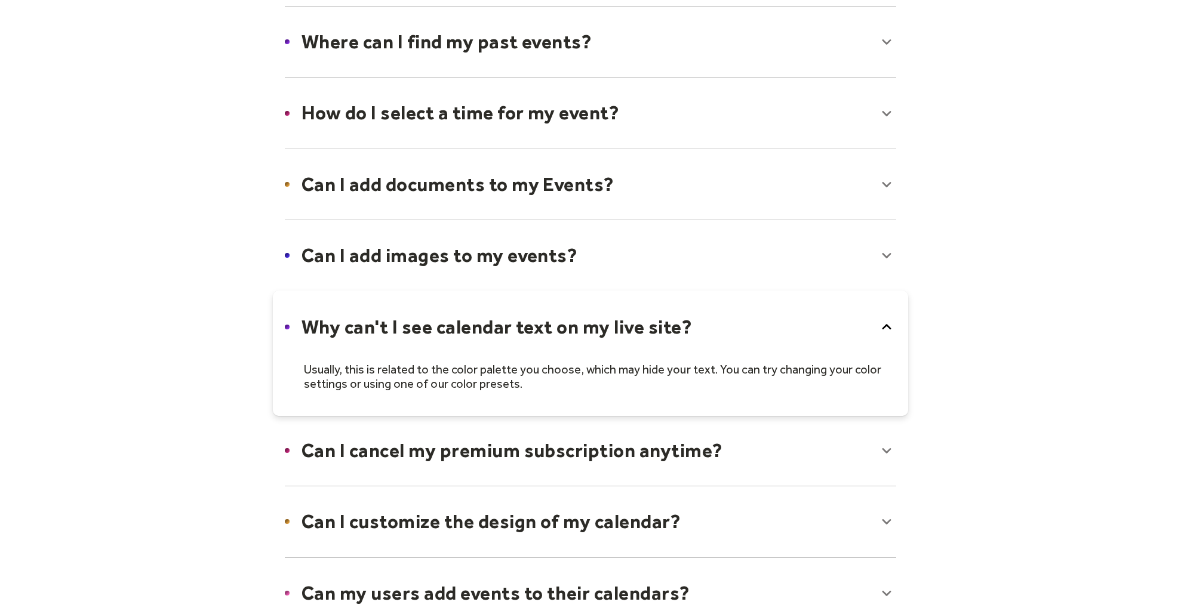
click at [888, 325] on icon at bounding box center [886, 327] width 19 height 19
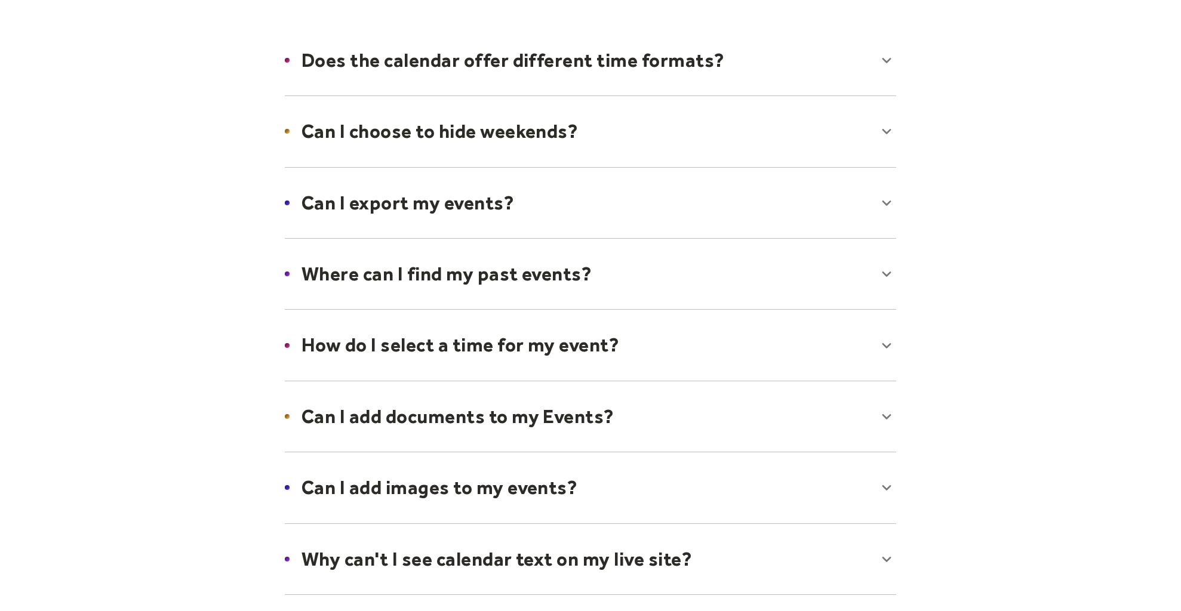
scroll to position [0, 0]
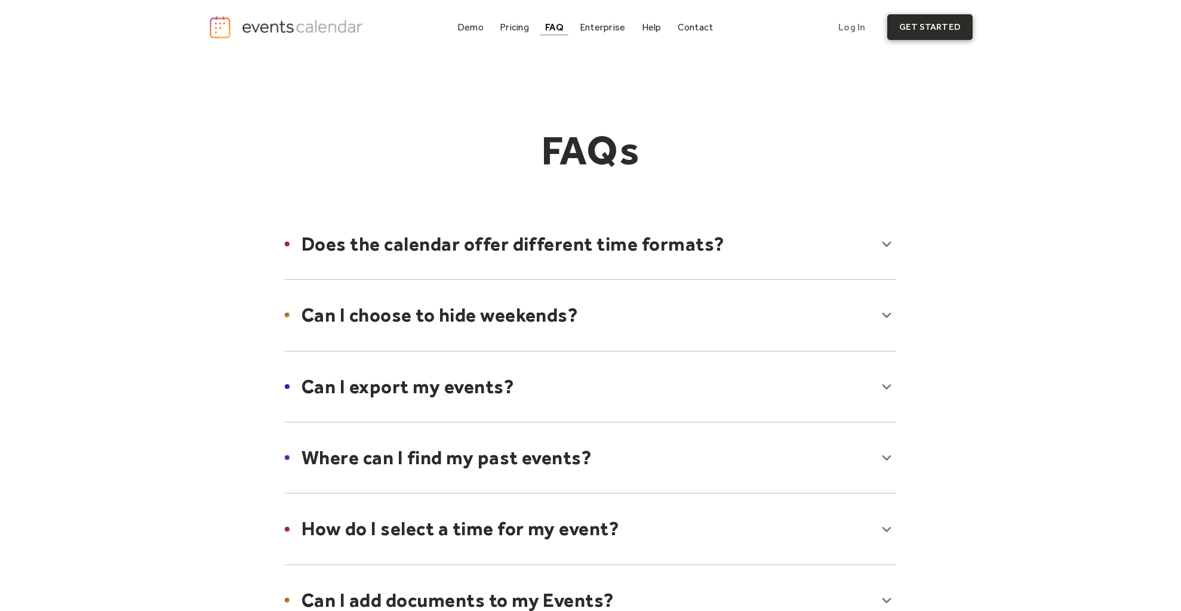
click at [922, 29] on link "get started" at bounding box center [929, 27] width 85 height 26
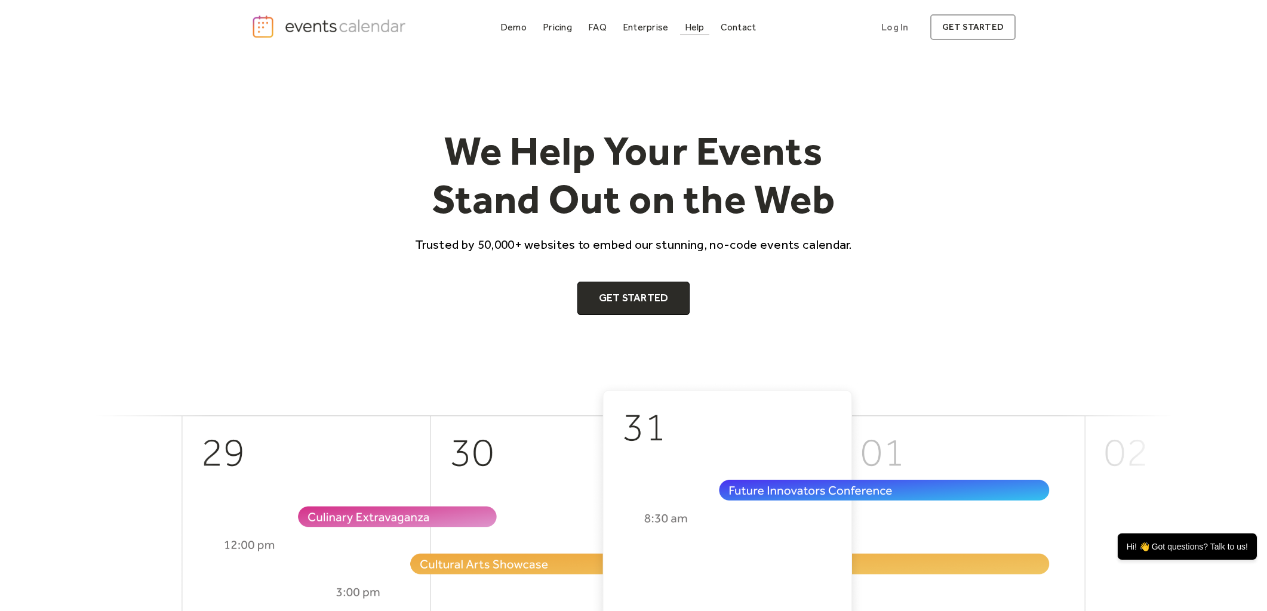
click at [693, 29] on div "Help" at bounding box center [695, 27] width 20 height 7
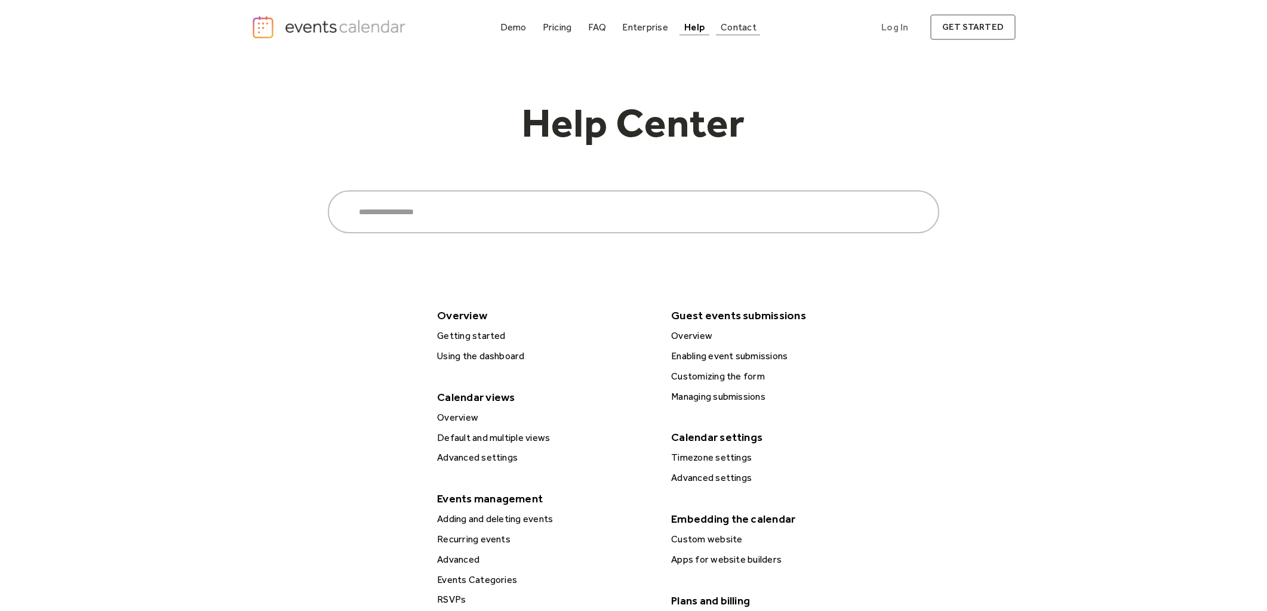
click at [746, 29] on div "Contact" at bounding box center [739, 27] width 36 height 7
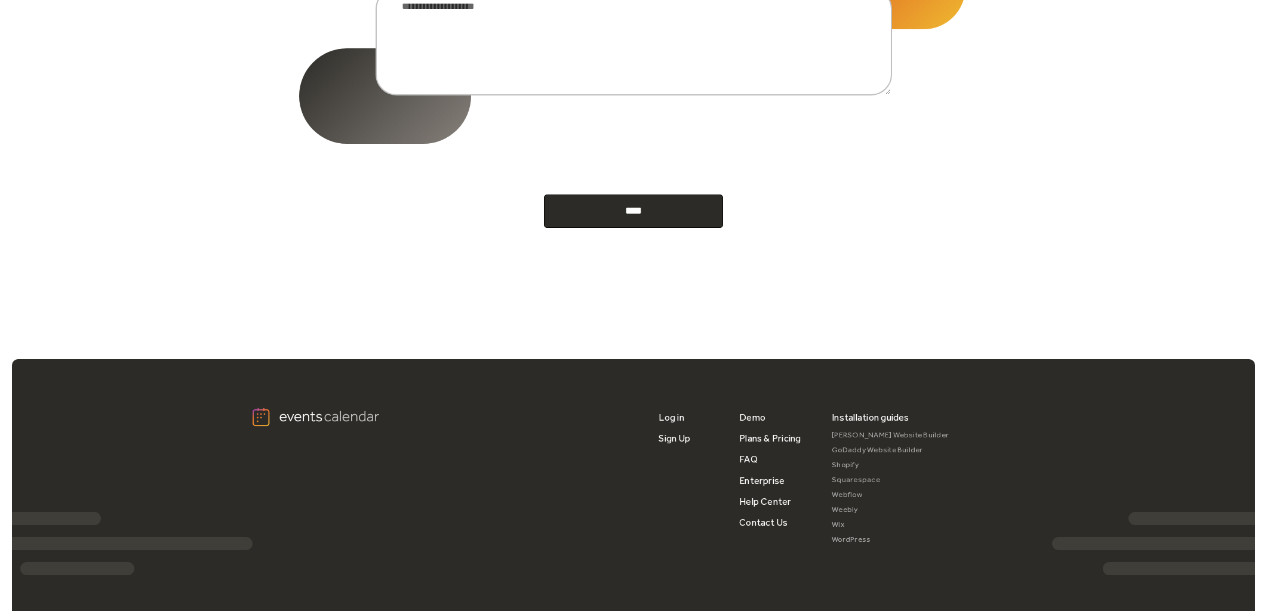
scroll to position [554, 0]
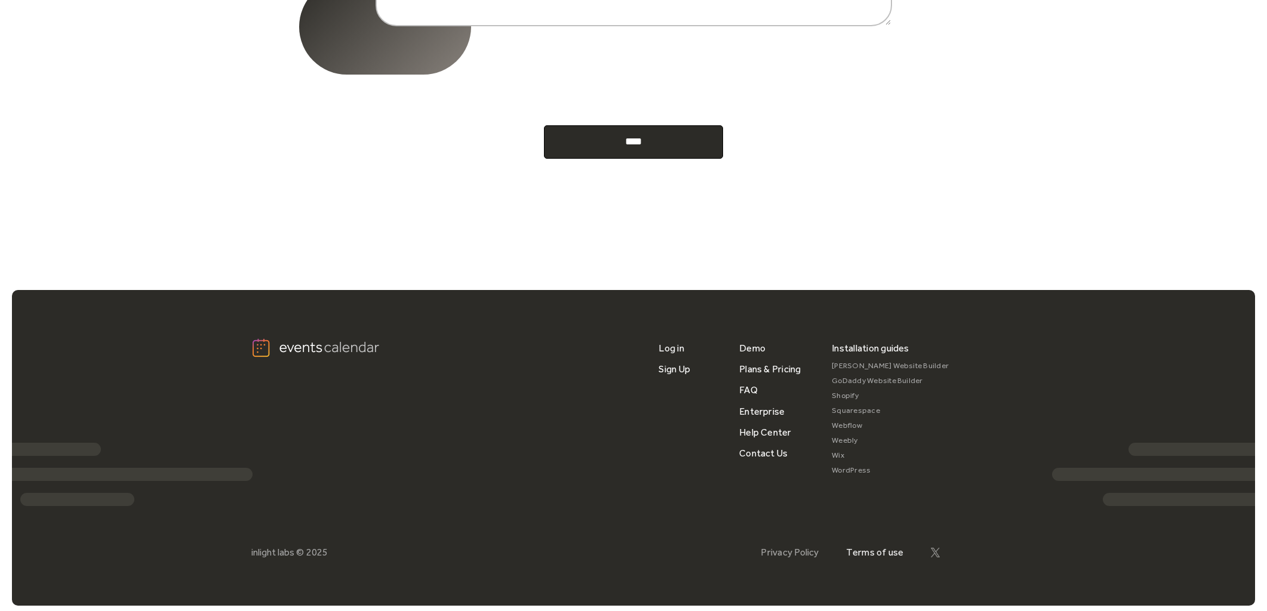
click at [874, 547] on link "Terms of use" at bounding box center [875, 552] width 58 height 11
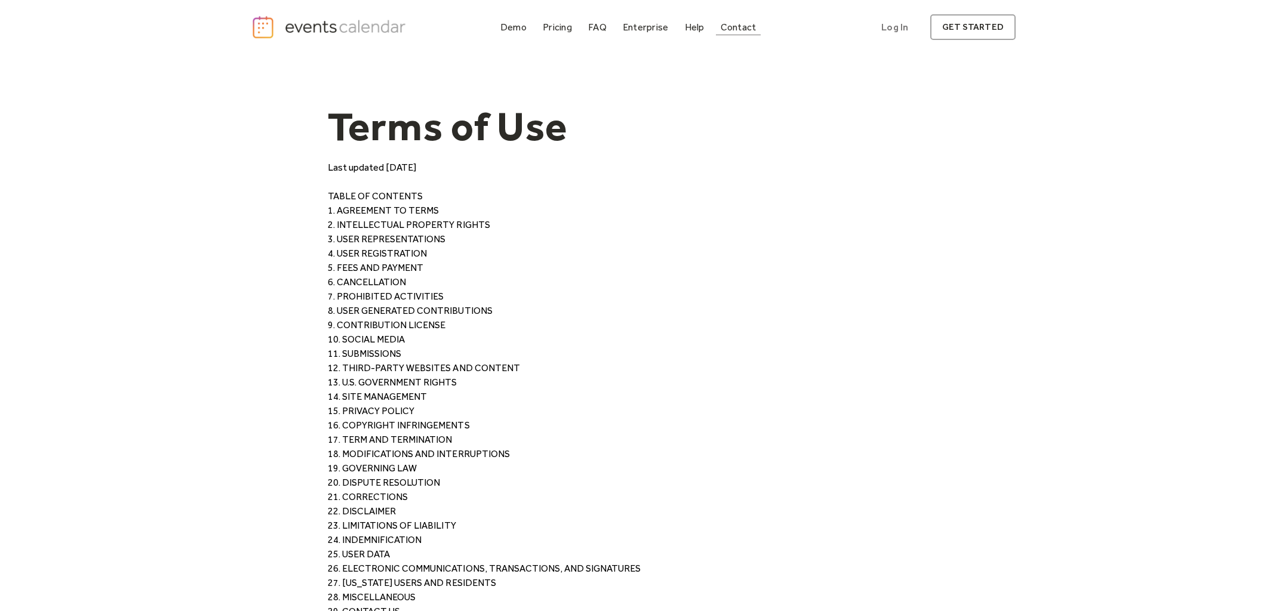
click at [751, 30] on div "Contact" at bounding box center [739, 27] width 36 height 7
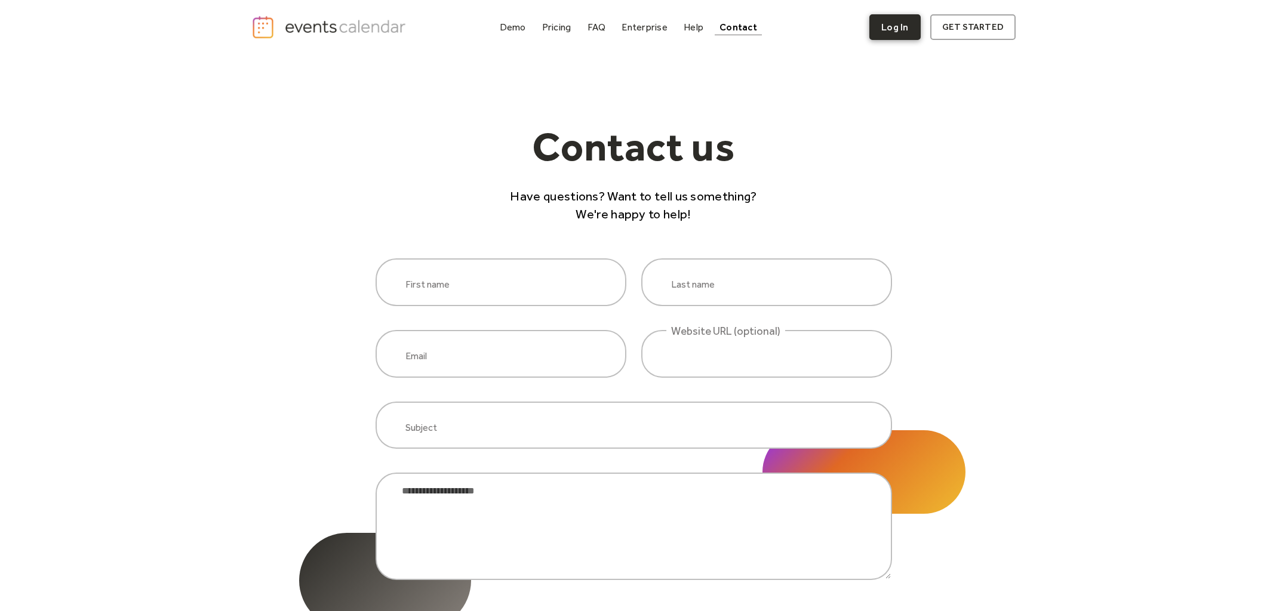
click at [890, 33] on link "Log In" at bounding box center [894, 27] width 51 height 26
